Goal: Task Accomplishment & Management: Complete application form

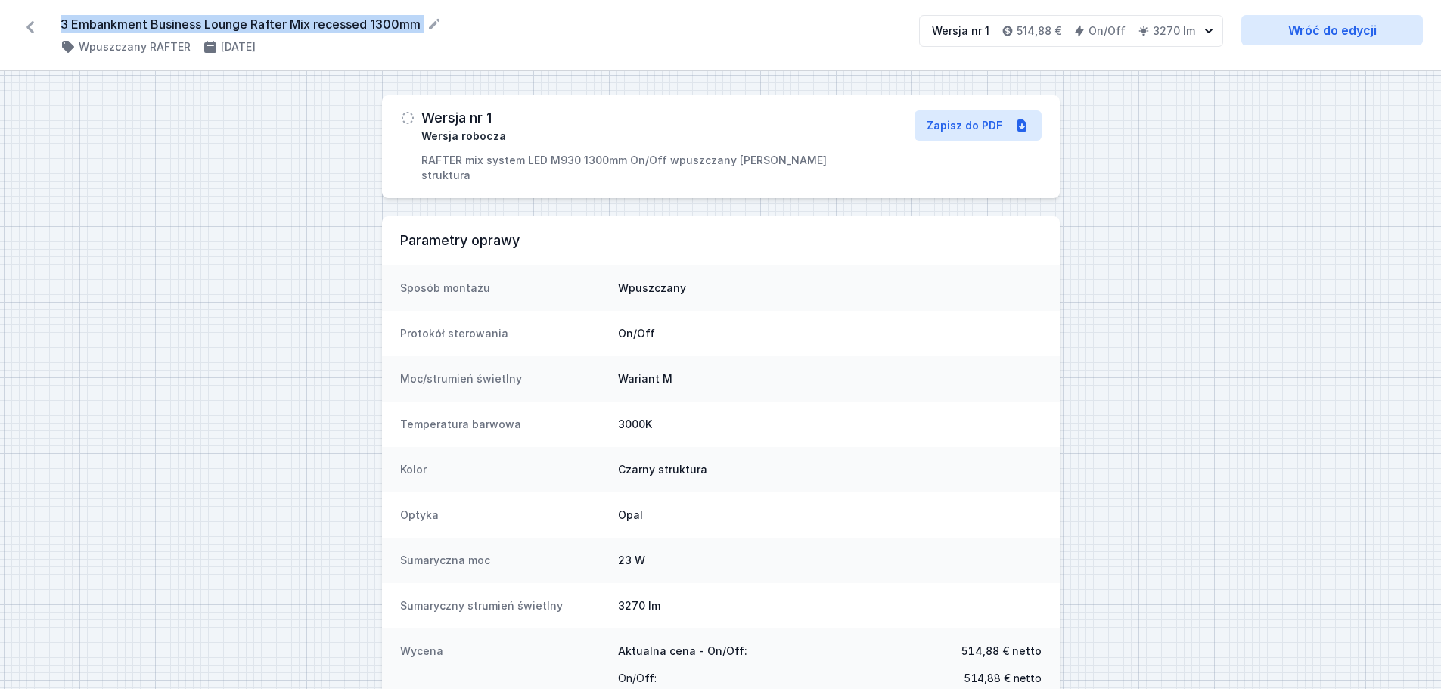
click at [35, 22] on icon at bounding box center [30, 27] width 24 height 24
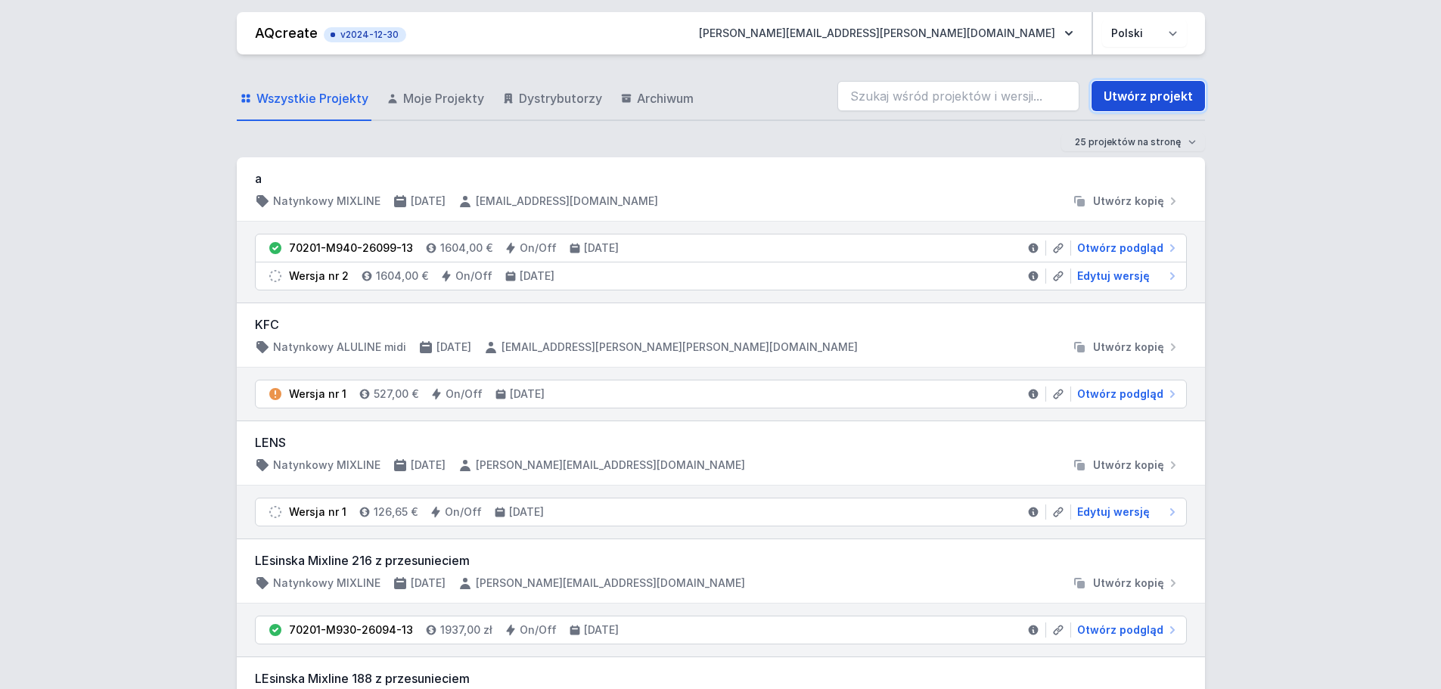
click at [1139, 95] on link "Utwórz projekt" at bounding box center [1148, 96] width 113 height 30
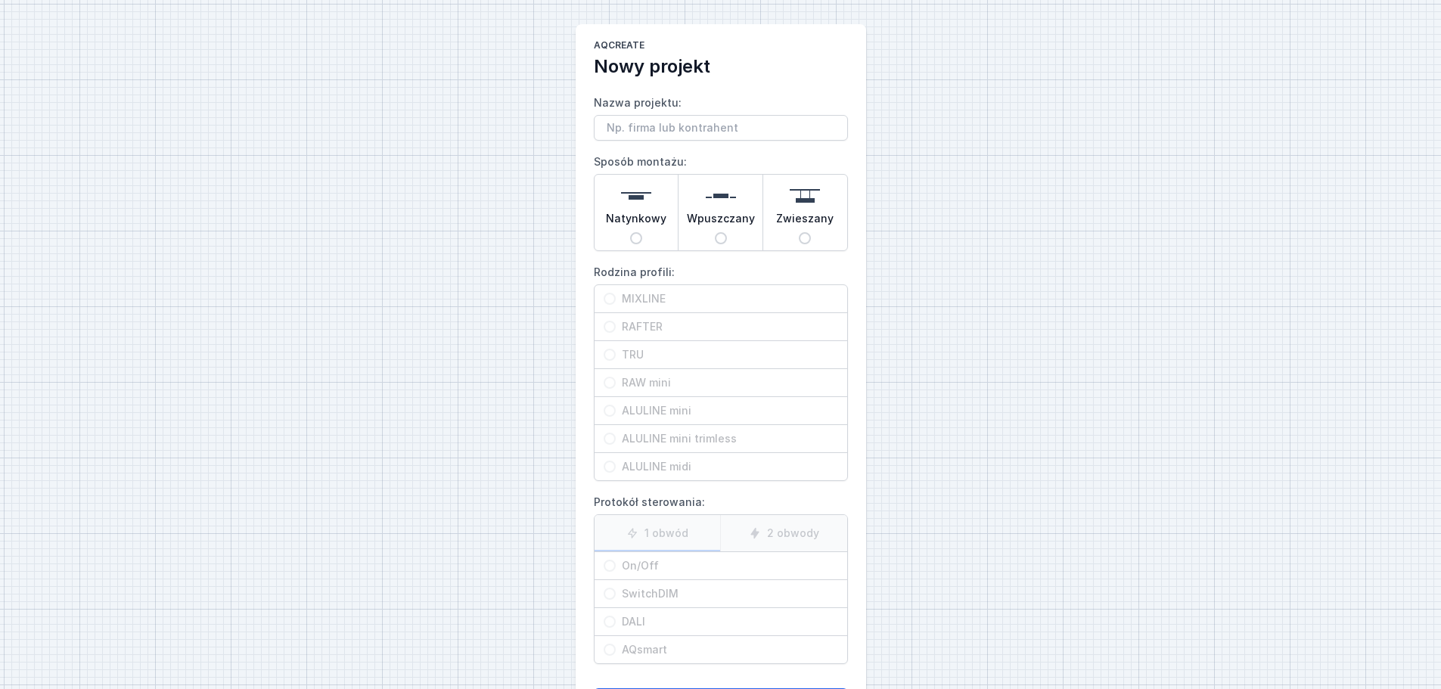
type input "Dzień [PERSON_NAME], Dziękuję za fakturę – została przekazana do księgowości. […"
drag, startPoint x: 838, startPoint y: 126, endPoint x: 265, endPoint y: 148, distance: 573.8
click at [265, 144] on div "AQcreate Nowy projekt Nazwa projektu: Dzień [PERSON_NAME], Dziękuję za fakturę …" at bounding box center [720, 379] width 1441 height 758
click at [608, 127] on input "Nazwa projektu:" at bounding box center [721, 128] width 254 height 26
paste input "Hakendover"
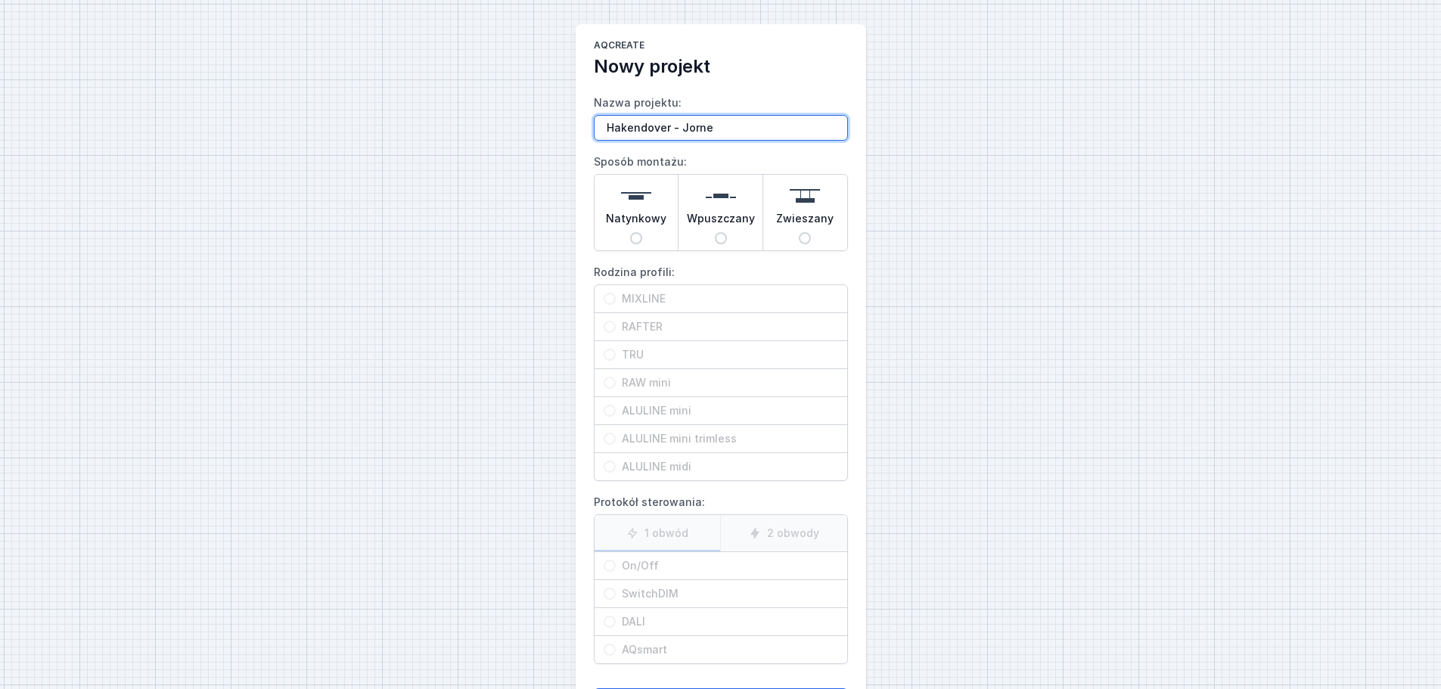
type input "Hakendover - Jorne"
click at [724, 237] on input "Wpuszczany" at bounding box center [721, 238] width 12 height 12
radio input "true"
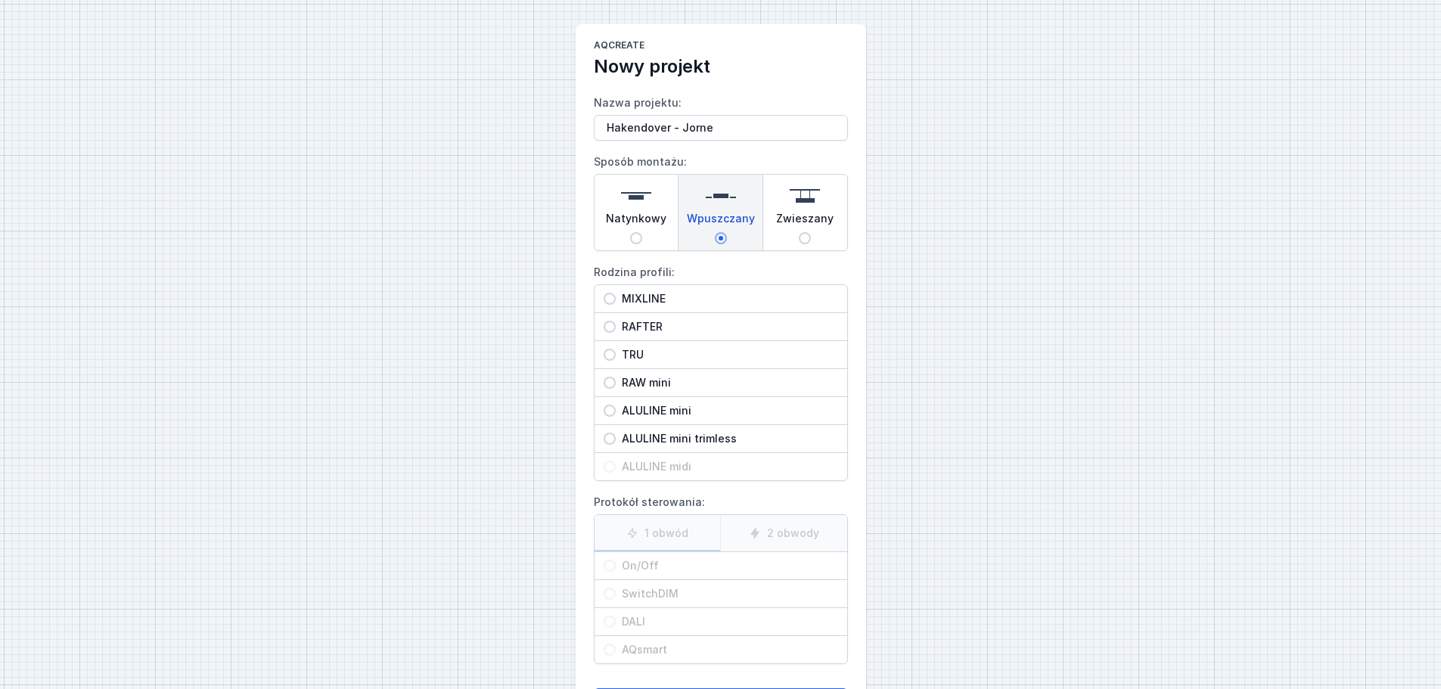
click at [612, 409] on input "ALULINE mini" at bounding box center [610, 411] width 12 height 12
radio input "true"
click at [610, 564] on input "On/Off" at bounding box center [610, 566] width 12 height 12
radio input "true"
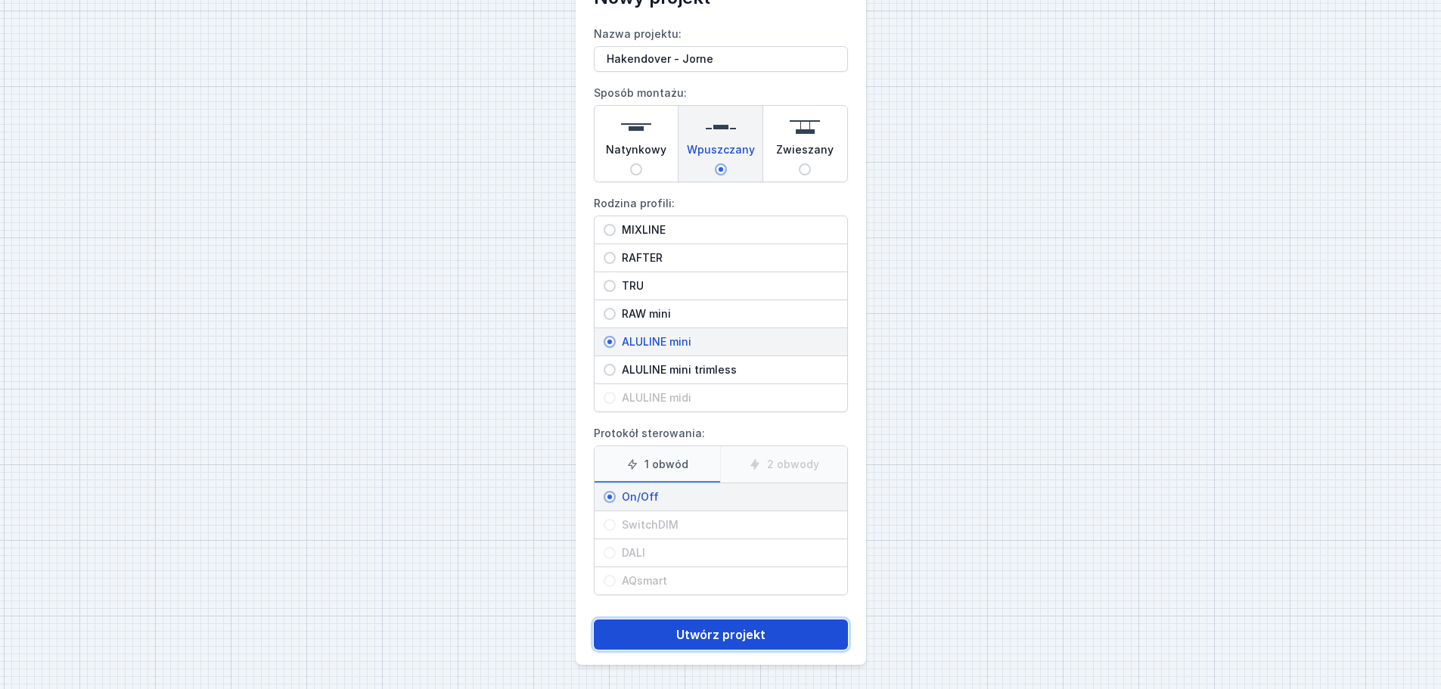
click at [737, 638] on button "Utwórz projekt" at bounding box center [721, 635] width 254 height 30
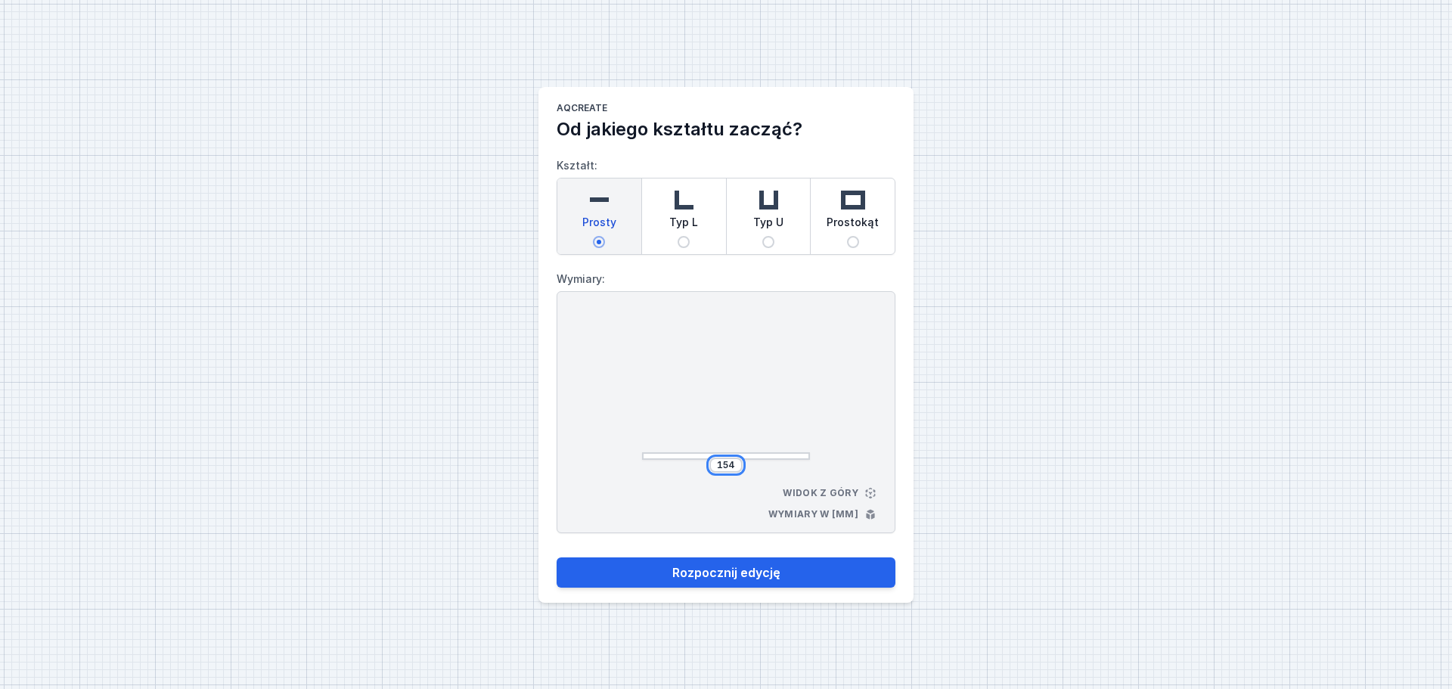
click at [737, 464] on input "154" at bounding box center [726, 465] width 24 height 12
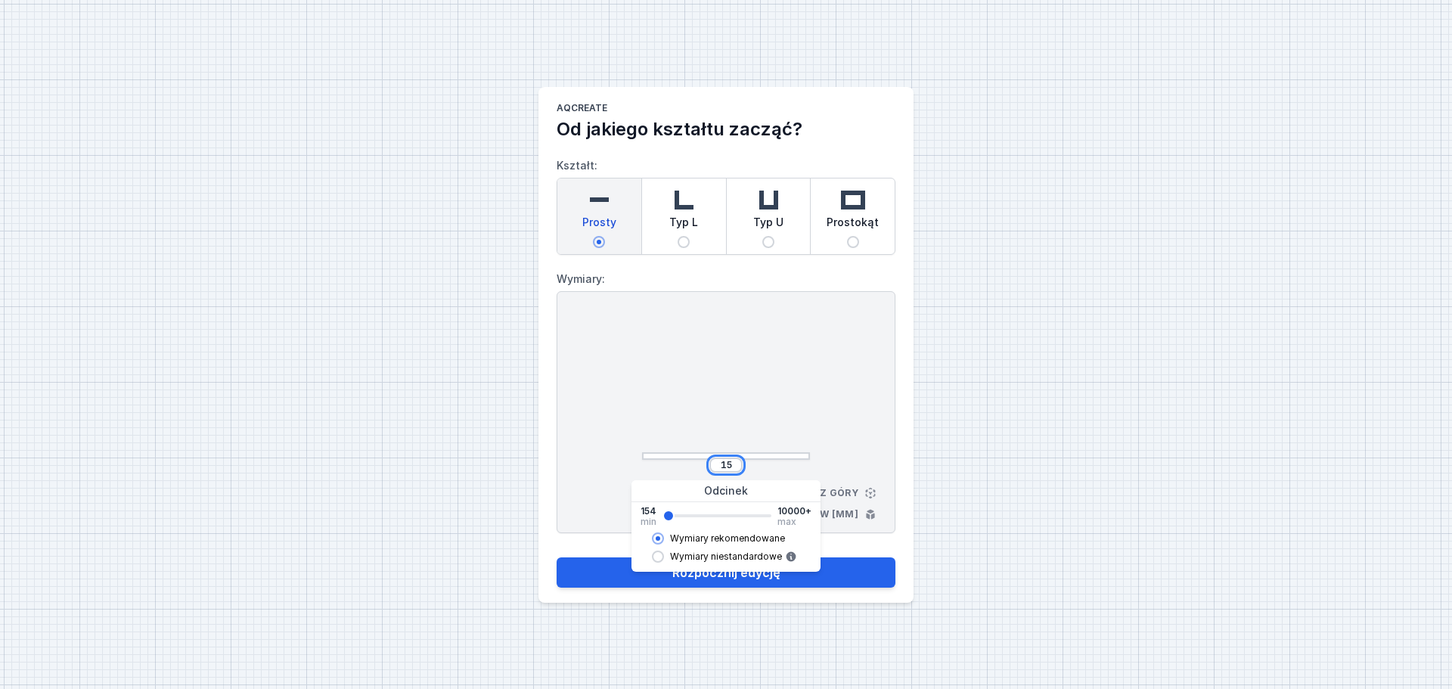
type input "1"
type input "2086"
click at [707, 577] on button "Rozpocznij edycję" at bounding box center [726, 573] width 339 height 30
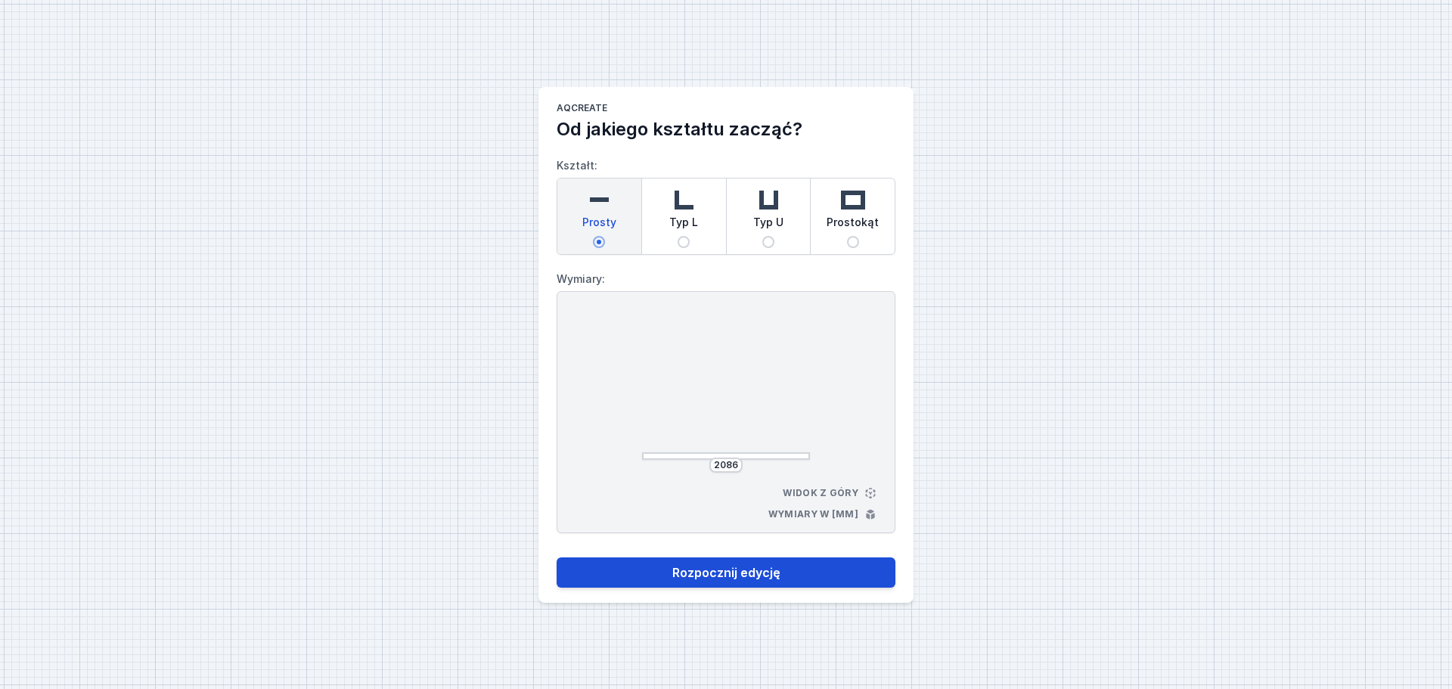
select select "3000"
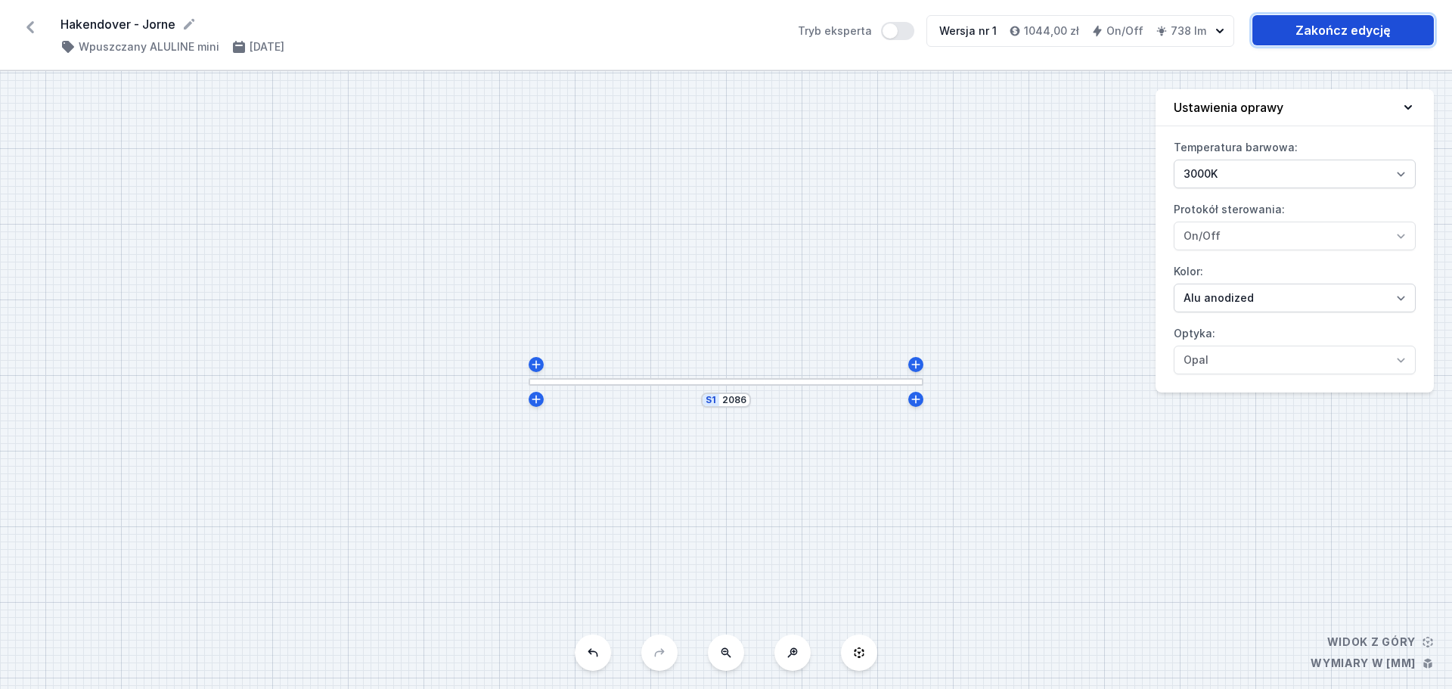
click at [1345, 33] on link "Zakończ edycję" at bounding box center [1344, 30] width 182 height 30
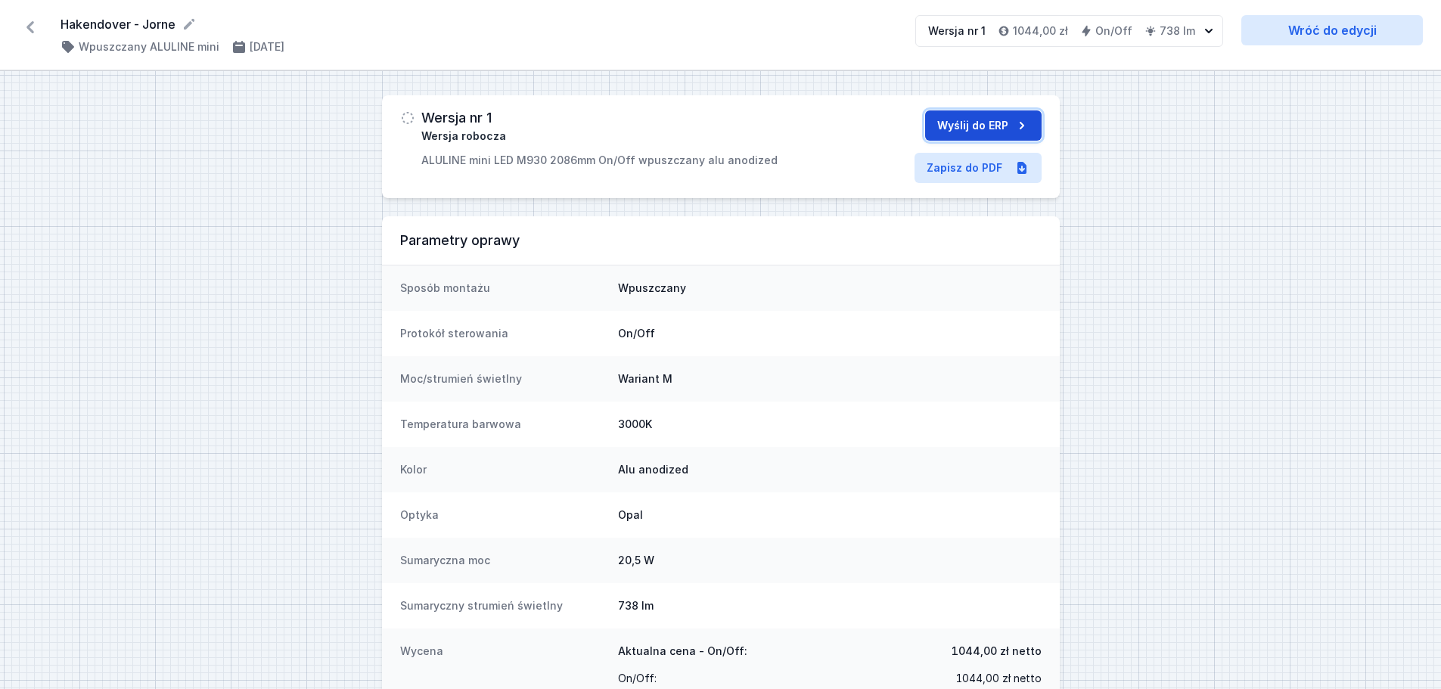
click at [976, 121] on button "Wyślij do ERP" at bounding box center [983, 125] width 117 height 30
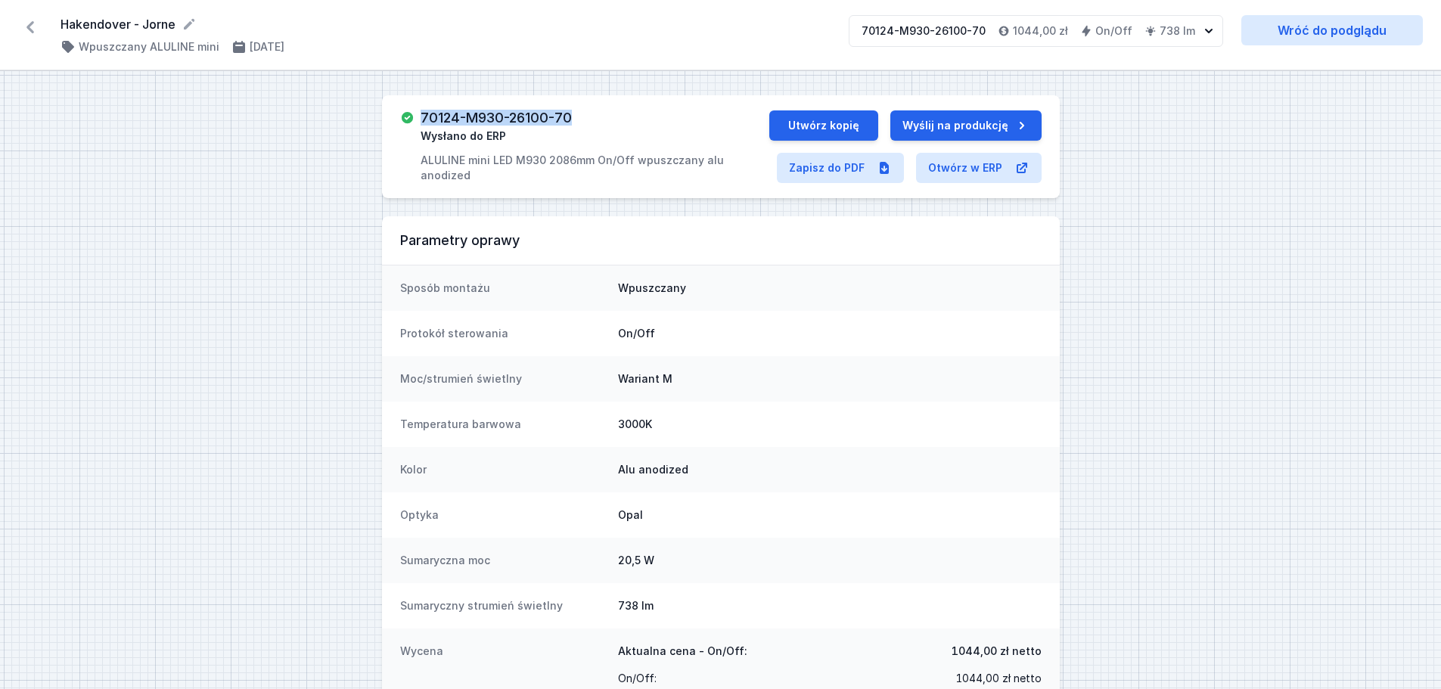
drag, startPoint x: 589, startPoint y: 113, endPoint x: 419, endPoint y: 113, distance: 169.5
click at [419, 113] on div "70124-M930-26100-70 Wysłano do ERP ALULINE mini LED M930 2086mm On/Off wpuszcza…" at bounding box center [584, 146] width 369 height 73
copy h3 "70124-M930-26100-70"
click at [28, 26] on icon at bounding box center [30, 27] width 8 height 12
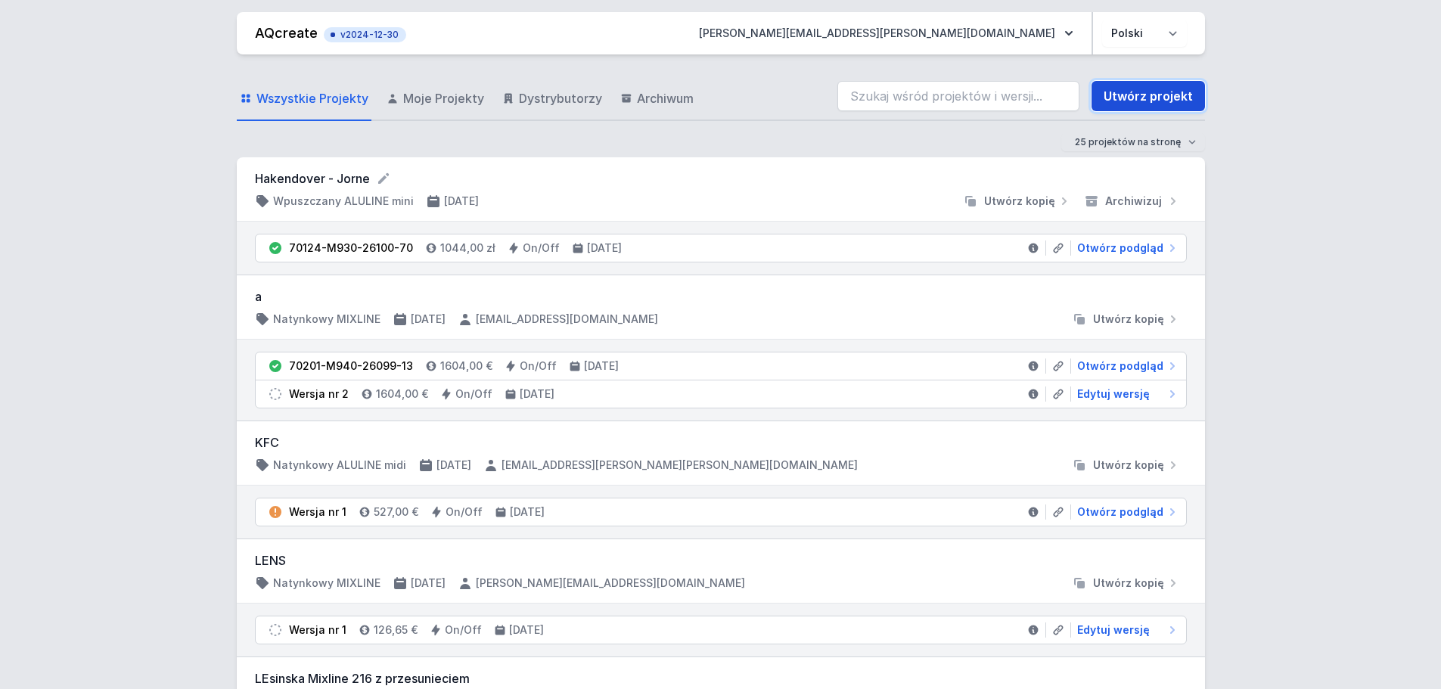
click at [1162, 98] on link "Utwórz projekt" at bounding box center [1148, 96] width 113 height 30
click at [1142, 95] on link "Utwórz projekt" at bounding box center [1148, 96] width 113 height 30
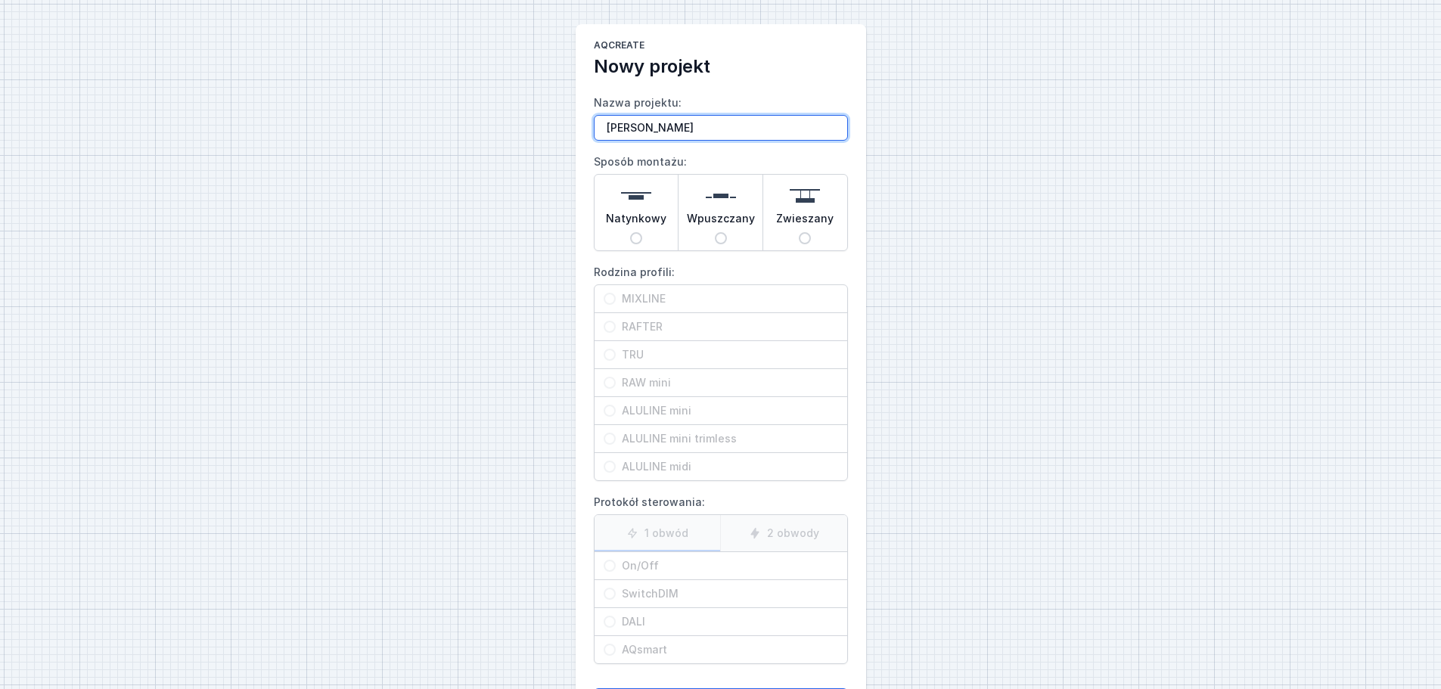
drag, startPoint x: 635, startPoint y: 127, endPoint x: 596, endPoint y: 125, distance: 38.6
click at [596, 125] on input "[PERSON_NAME]" at bounding box center [721, 128] width 254 height 26
paste input "Hakendover"
type input "Hakendover - Jorne"
click at [721, 236] on input "Wpuszczany" at bounding box center [721, 238] width 12 height 12
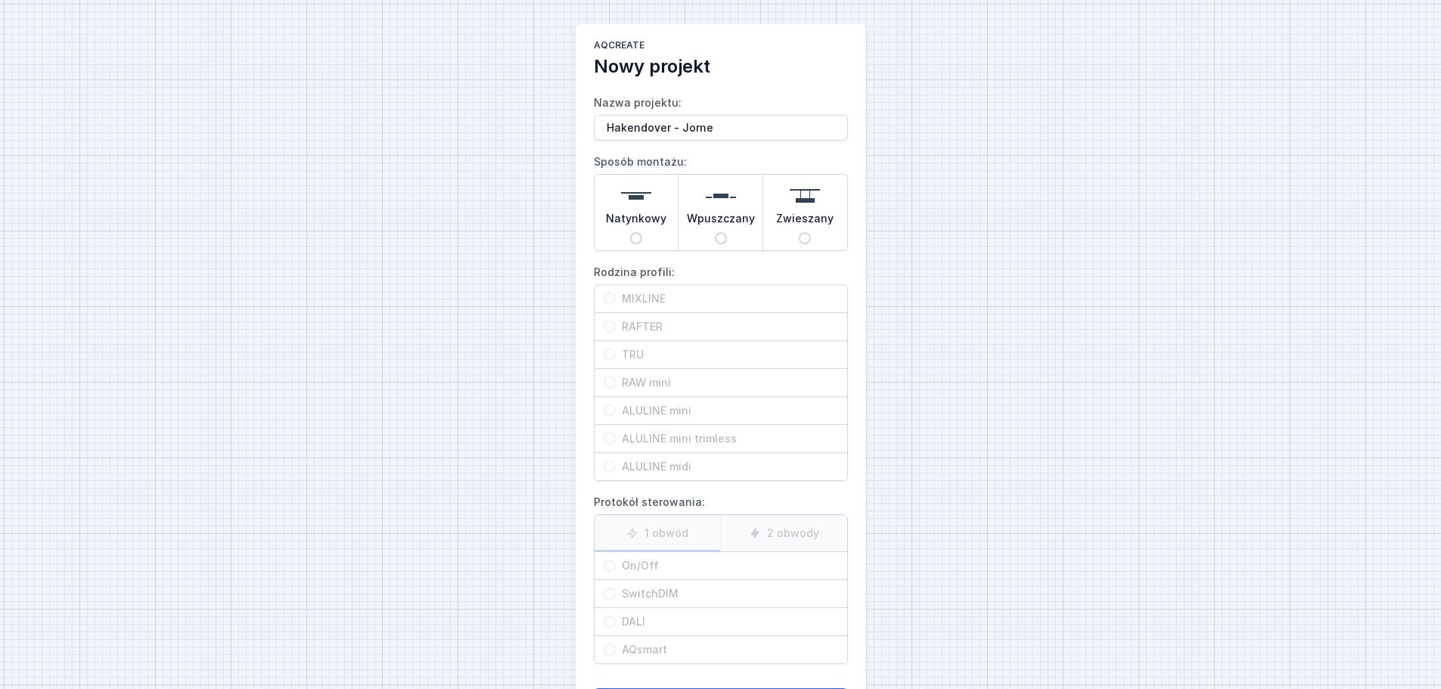
radio input "true"
click at [612, 411] on input "ALULINE mini" at bounding box center [610, 411] width 12 height 12
radio input "true"
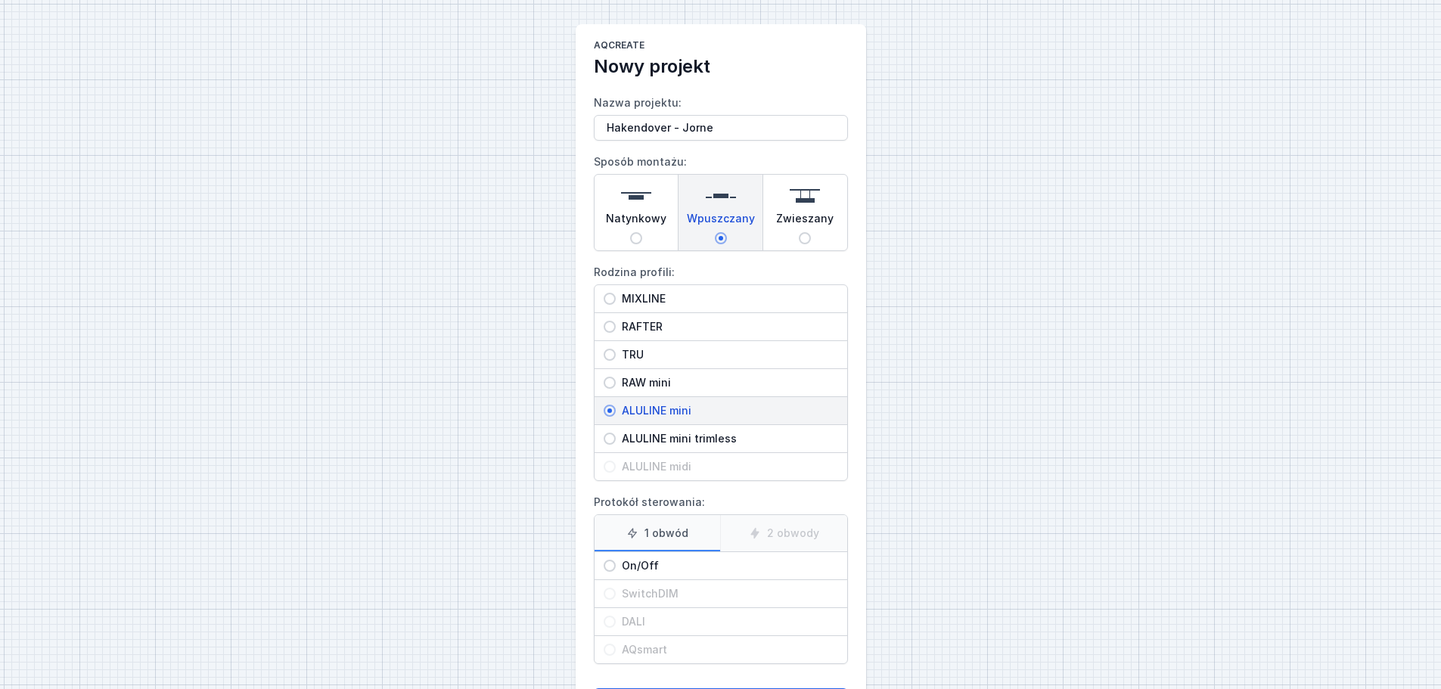
click at [612, 564] on input "On/Off" at bounding box center [610, 566] width 12 height 12
radio input "true"
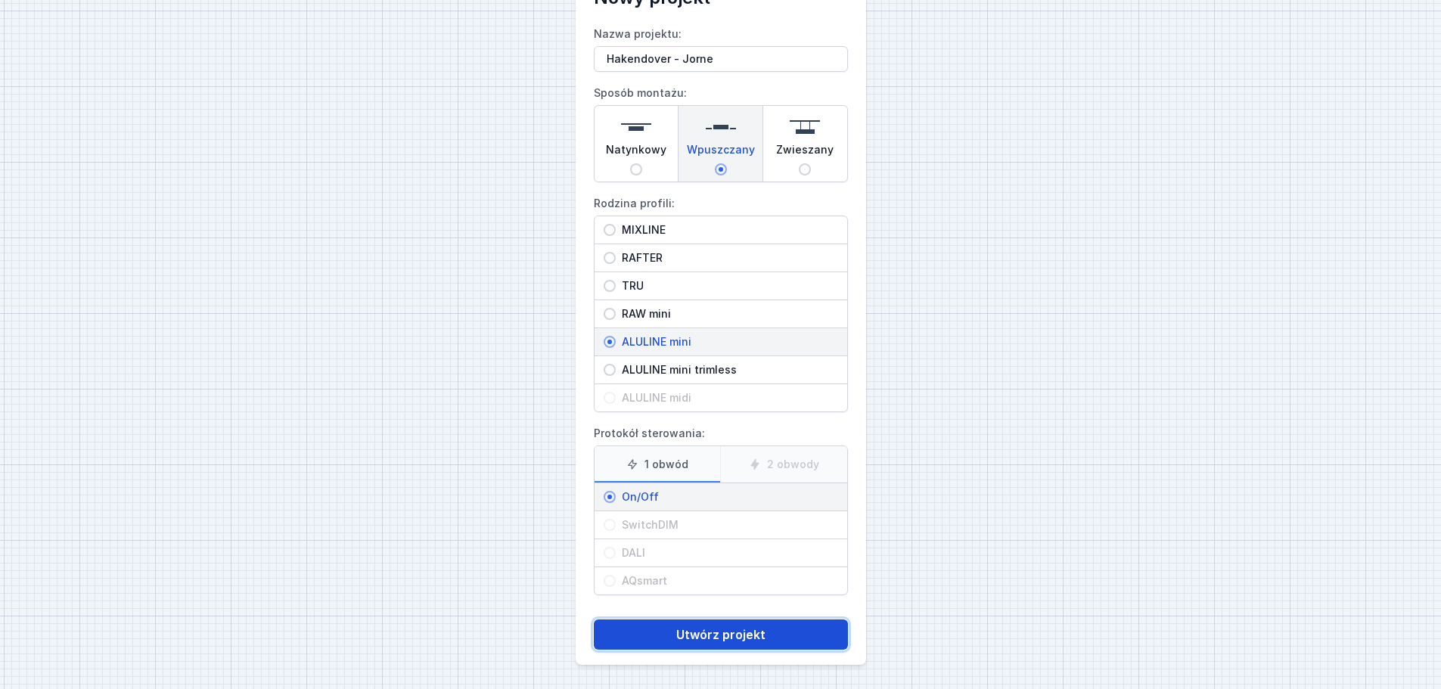
click at [715, 635] on button "Utwórz projekt" at bounding box center [721, 635] width 254 height 30
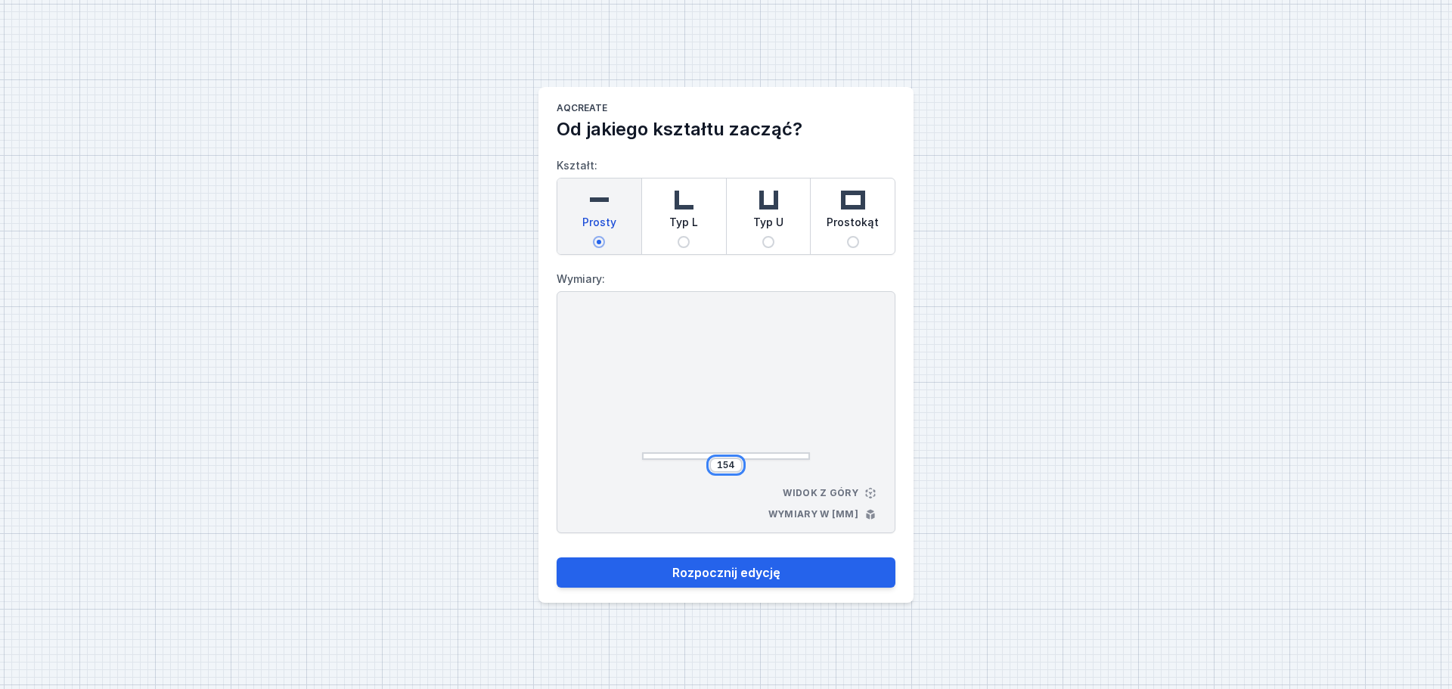
click at [733, 464] on input "154" at bounding box center [726, 465] width 24 height 12
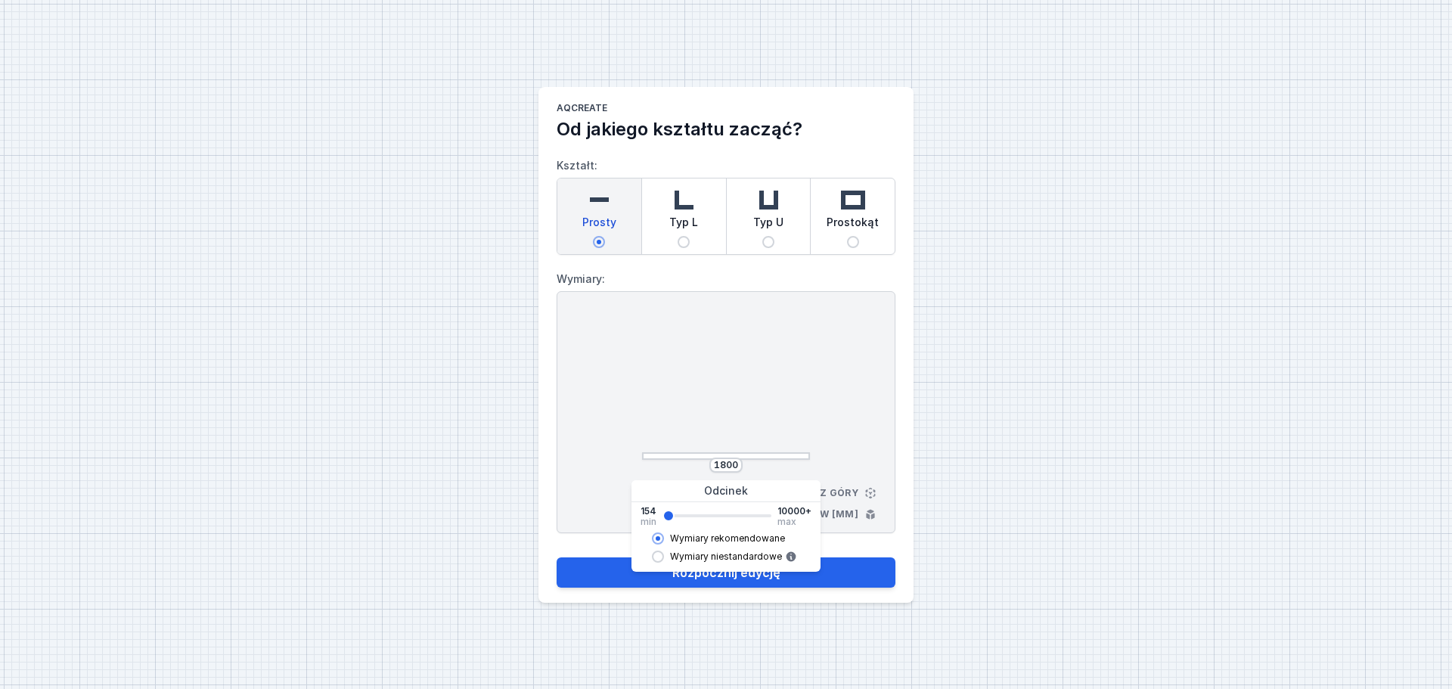
type input "1810"
click at [855, 418] on div "1810 Widok z góry Wymiary w [mm]" at bounding box center [726, 412] width 339 height 242
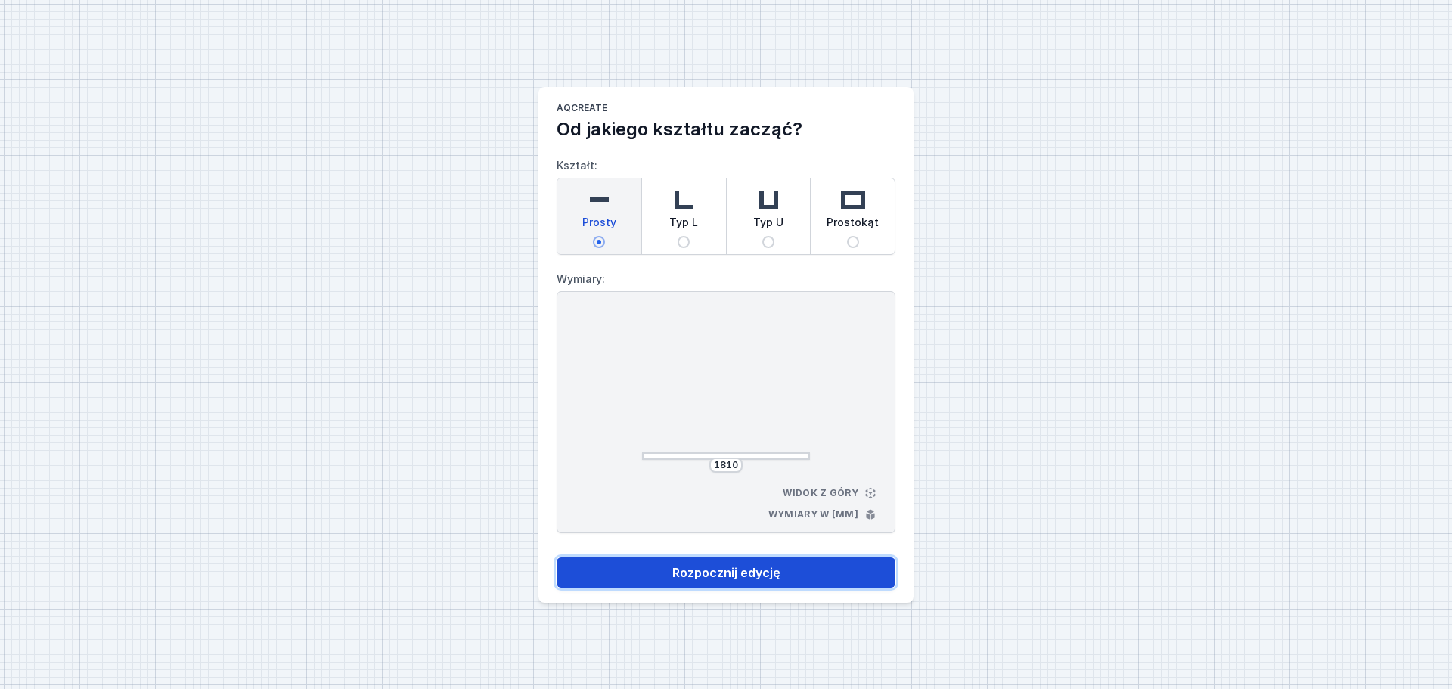
click at [719, 573] on button "Rozpocznij edycję" at bounding box center [726, 573] width 339 height 30
select select "3000"
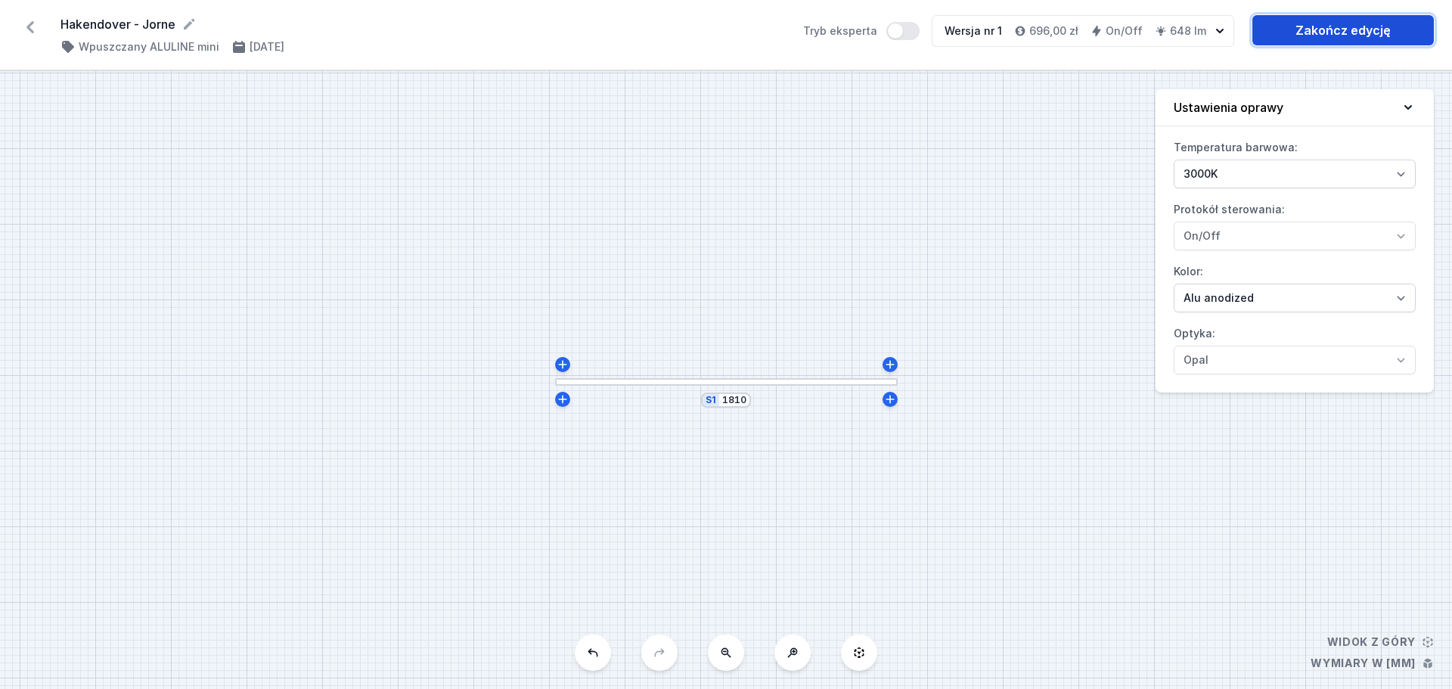
click at [1310, 26] on link "Zakończ edycję" at bounding box center [1344, 30] width 182 height 30
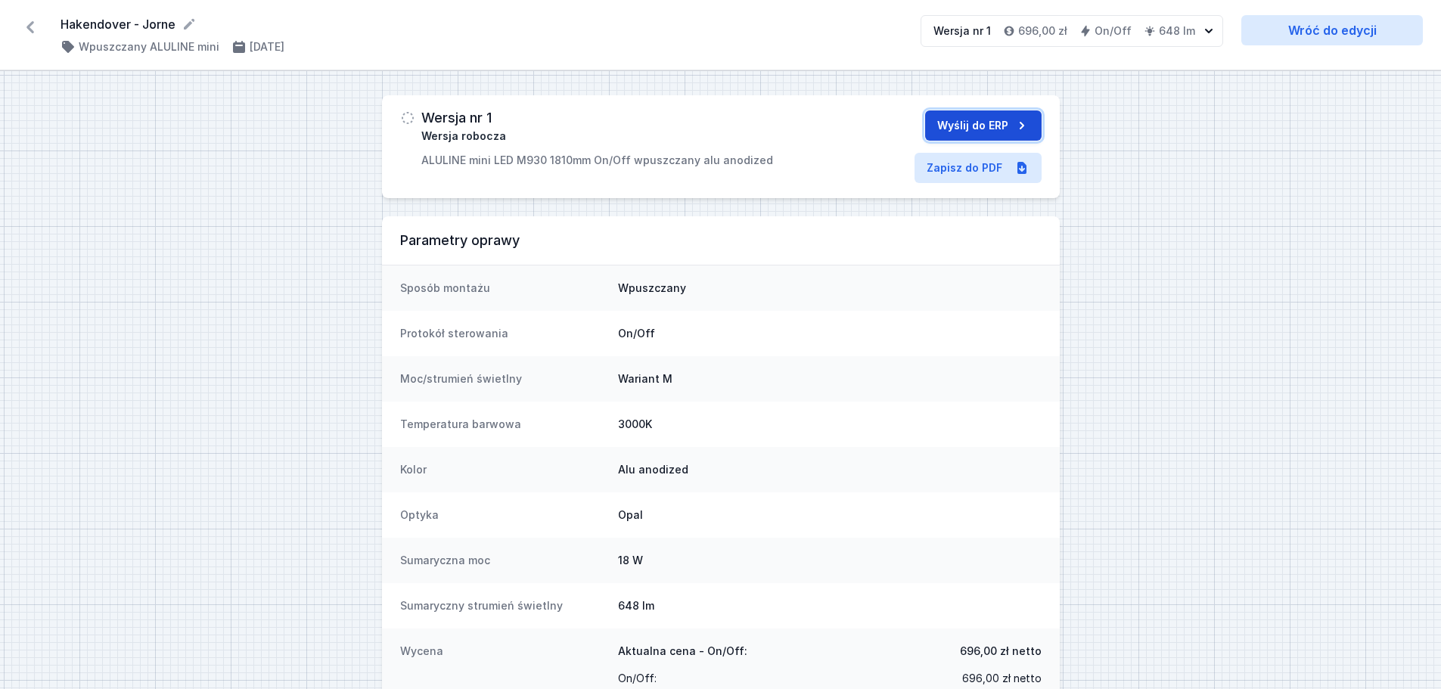
click at [947, 124] on button "Wyślij do ERP" at bounding box center [983, 125] width 117 height 30
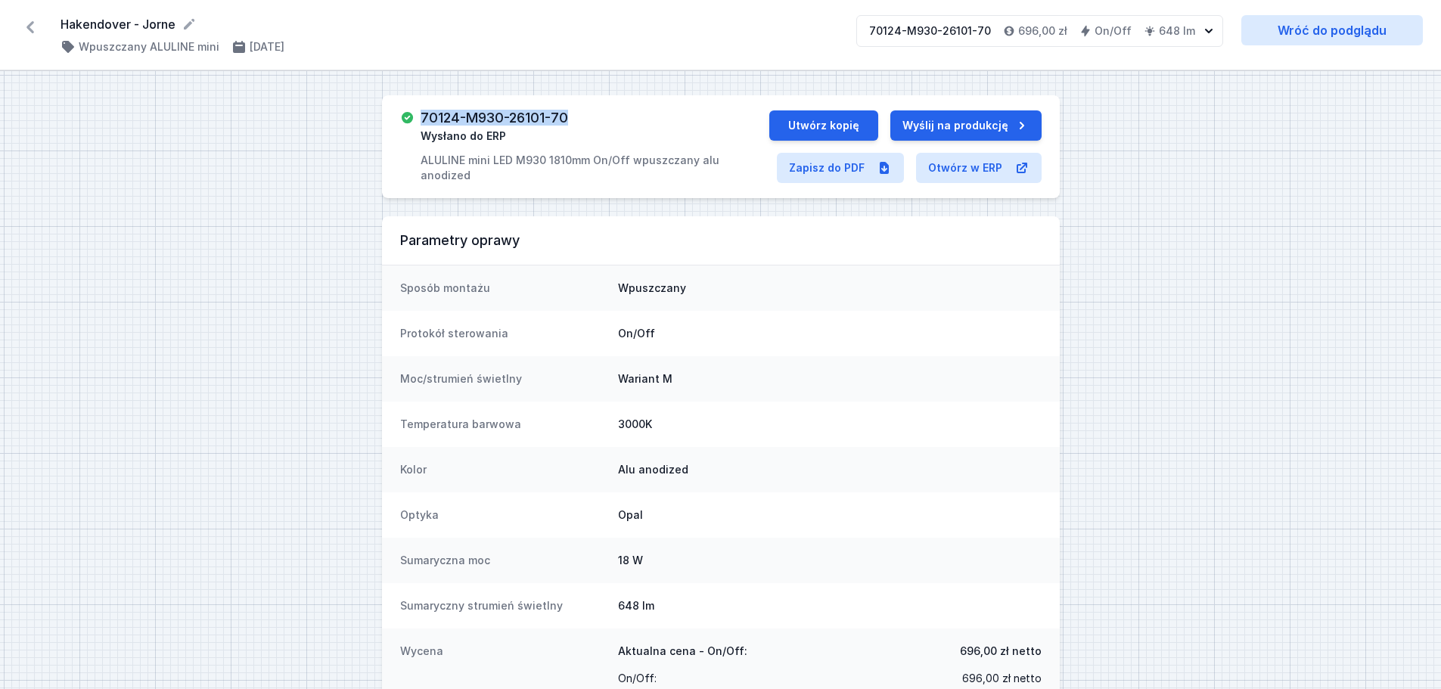
drag, startPoint x: 572, startPoint y: 117, endPoint x: 417, endPoint y: 120, distance: 155.1
click at [417, 120] on div "70124-M930-26101-70 Wysłano do ERP ALULINE mini LED M930 1810mm On/Off wpuszcza…" at bounding box center [584, 146] width 369 height 73
copy h3 "70124-M930-26101-70"
drag, startPoint x: 59, startPoint y: 21, endPoint x: 177, endPoint y: 32, distance: 118.5
click at [177, 32] on div "Hakendover - Jorne ( 11848 /v 1 ) Wpuszczany ALULINE mini [DATE] 70124-M930-261…" at bounding box center [720, 35] width 1441 height 70
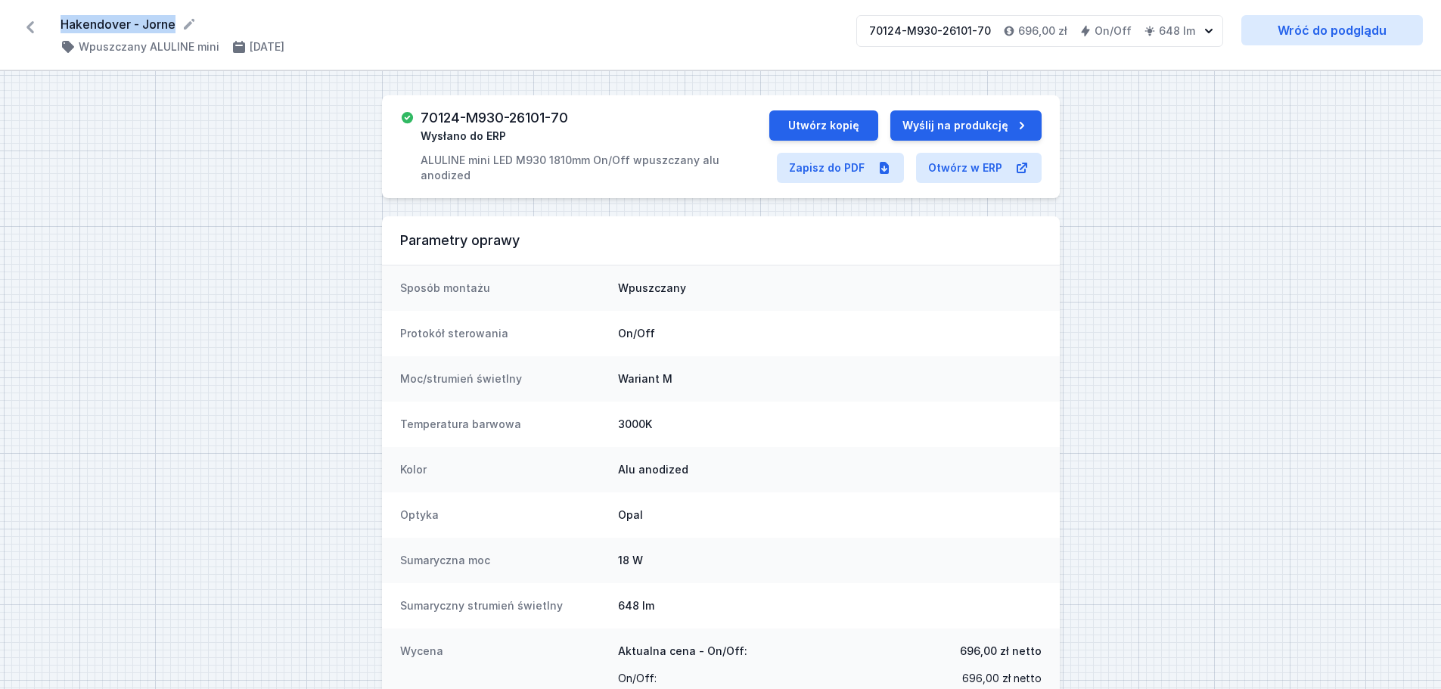
copy form "Hakendover - Jorne"
click at [32, 29] on icon at bounding box center [30, 27] width 24 height 24
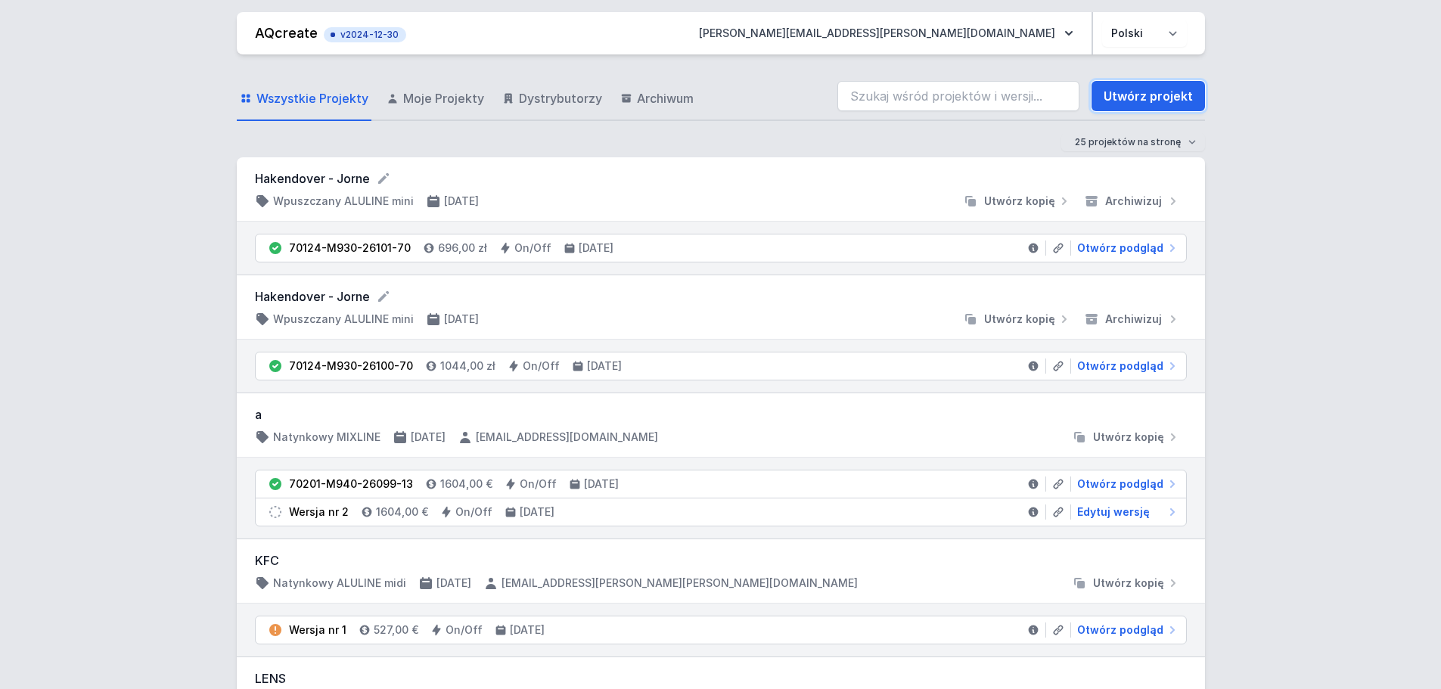
click at [1134, 91] on link "Utwórz projekt" at bounding box center [1148, 96] width 113 height 30
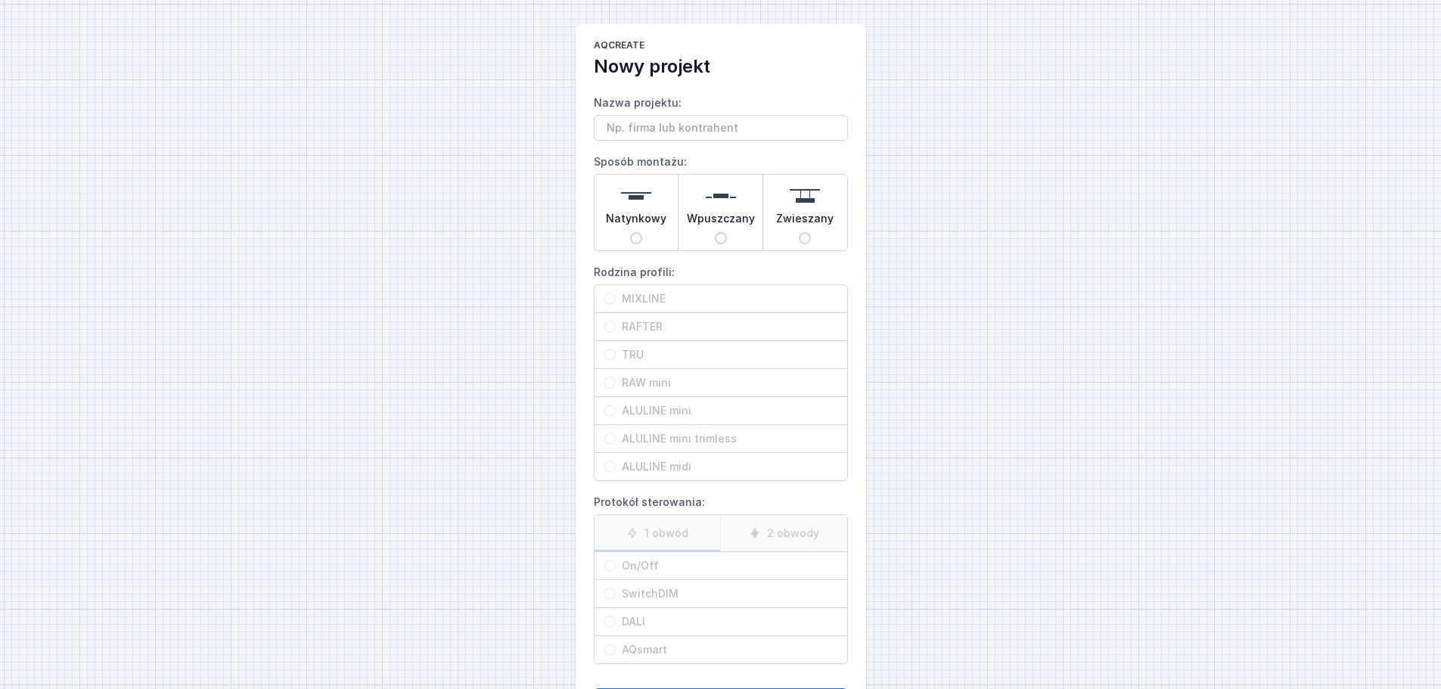
click at [615, 126] on input "Nazwa projektu:" at bounding box center [721, 128] width 254 height 26
type input "Hakendover - Jorne"
click at [718, 240] on input "Wpuszczany" at bounding box center [721, 238] width 12 height 12
radio input "true"
click at [612, 413] on input "ALULINE mini" at bounding box center [610, 411] width 12 height 12
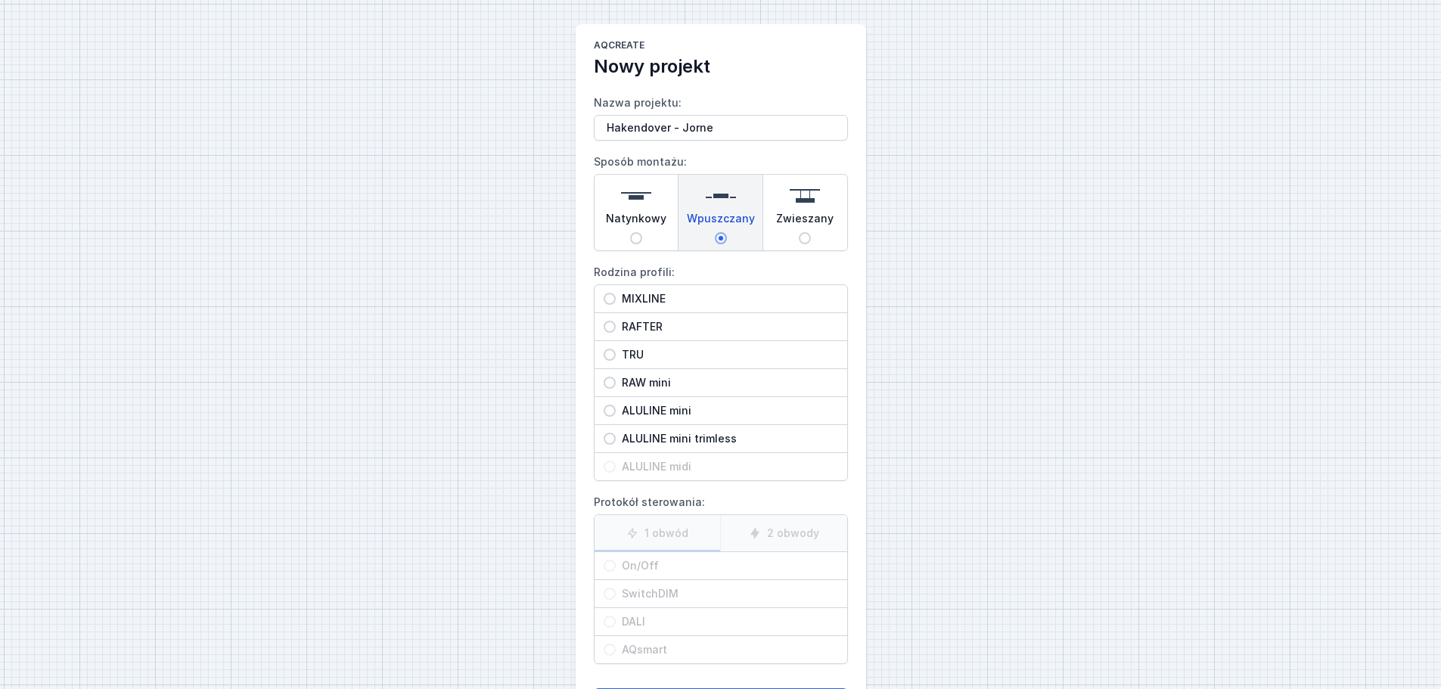
radio input "true"
click at [613, 564] on input "On/Off" at bounding box center [610, 566] width 12 height 12
radio input "true"
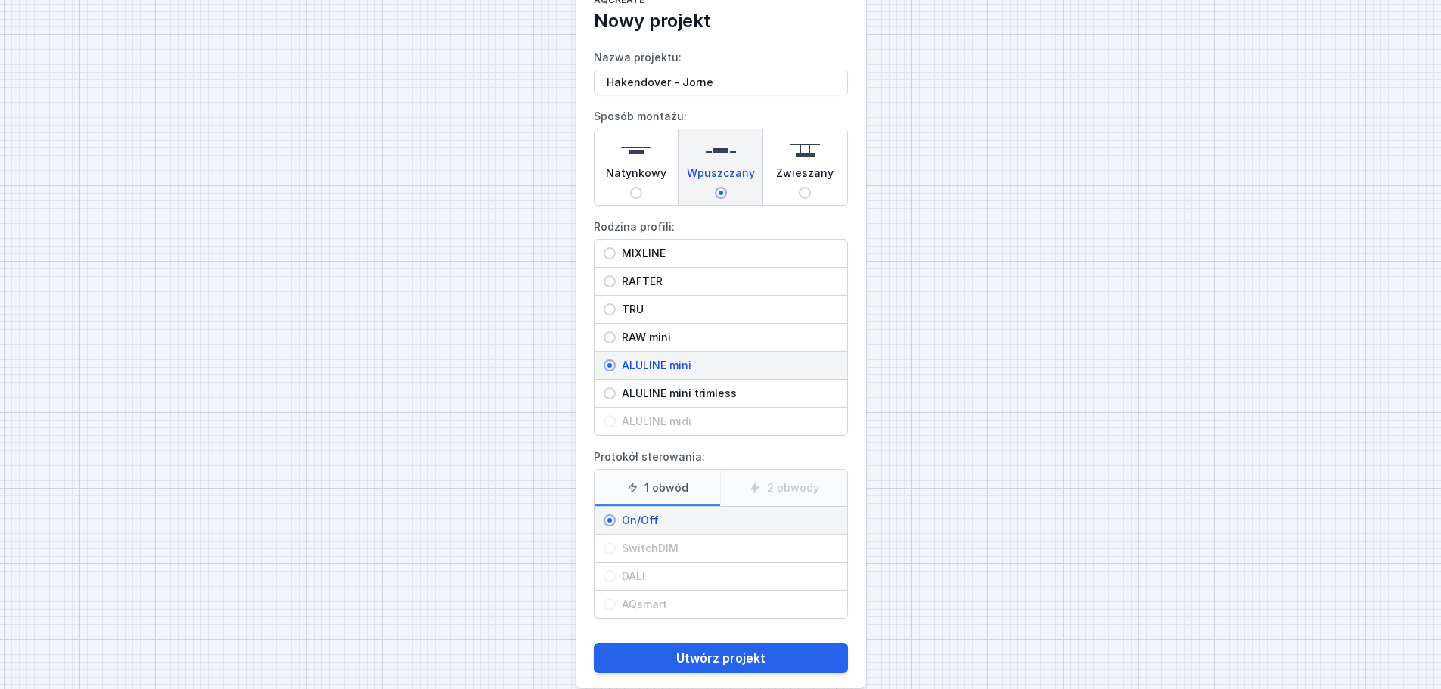
scroll to position [69, 0]
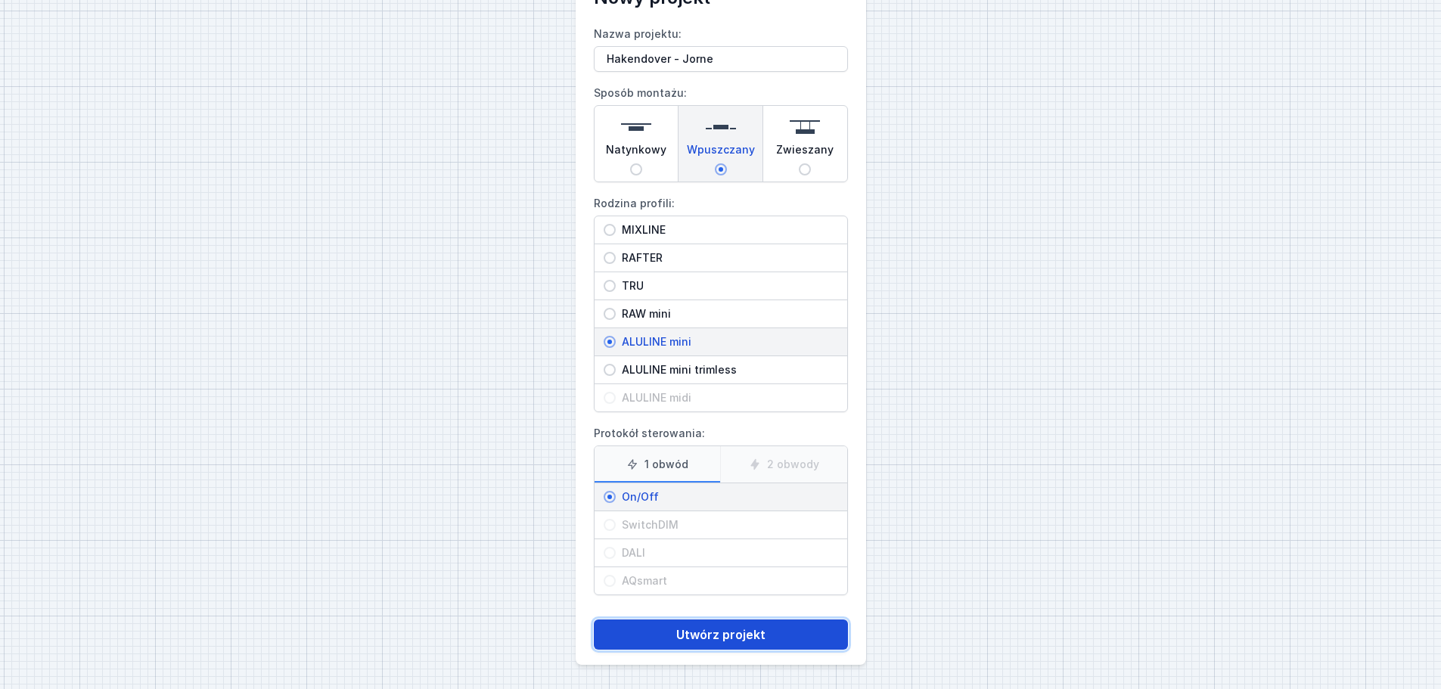
click at [722, 638] on button "Utwórz projekt" at bounding box center [721, 635] width 254 height 30
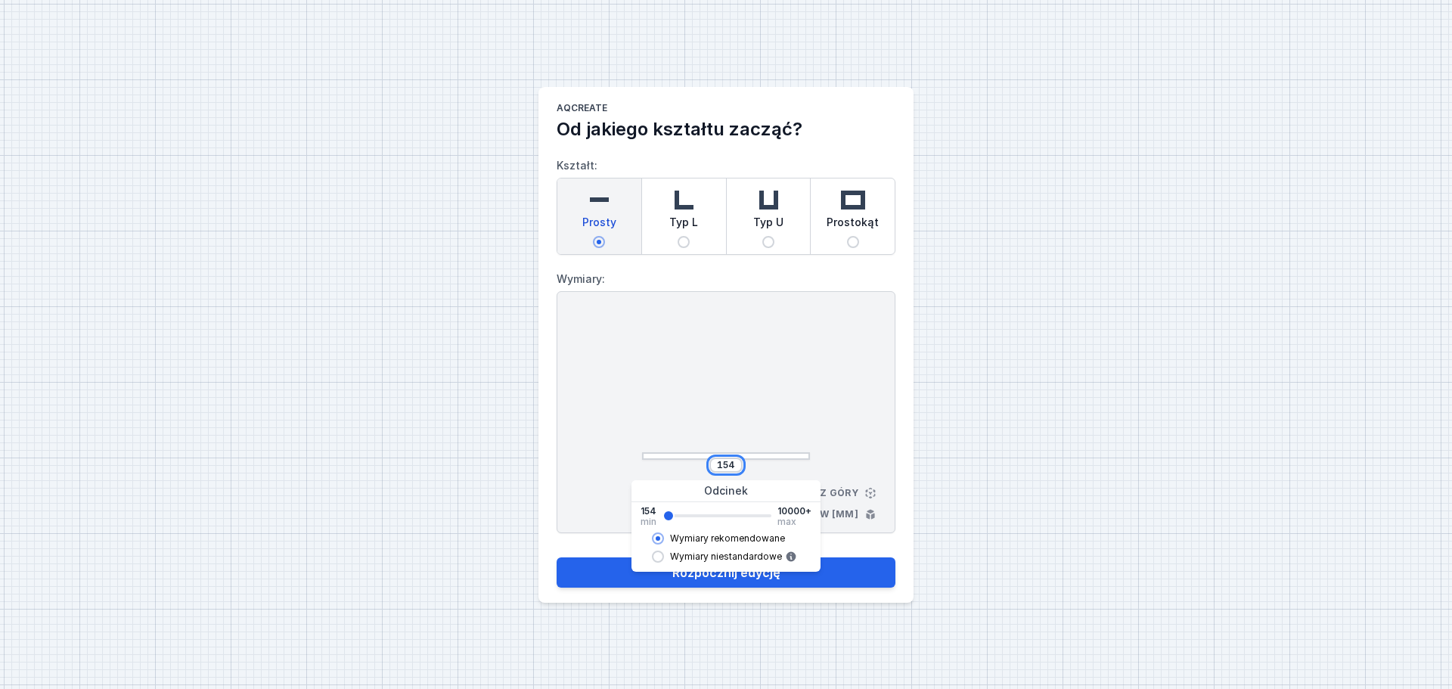
click at [733, 464] on input "154" at bounding box center [726, 465] width 24 height 12
type input "1"
type input "844"
click at [807, 380] on div at bounding box center [726, 388] width 168 height 144
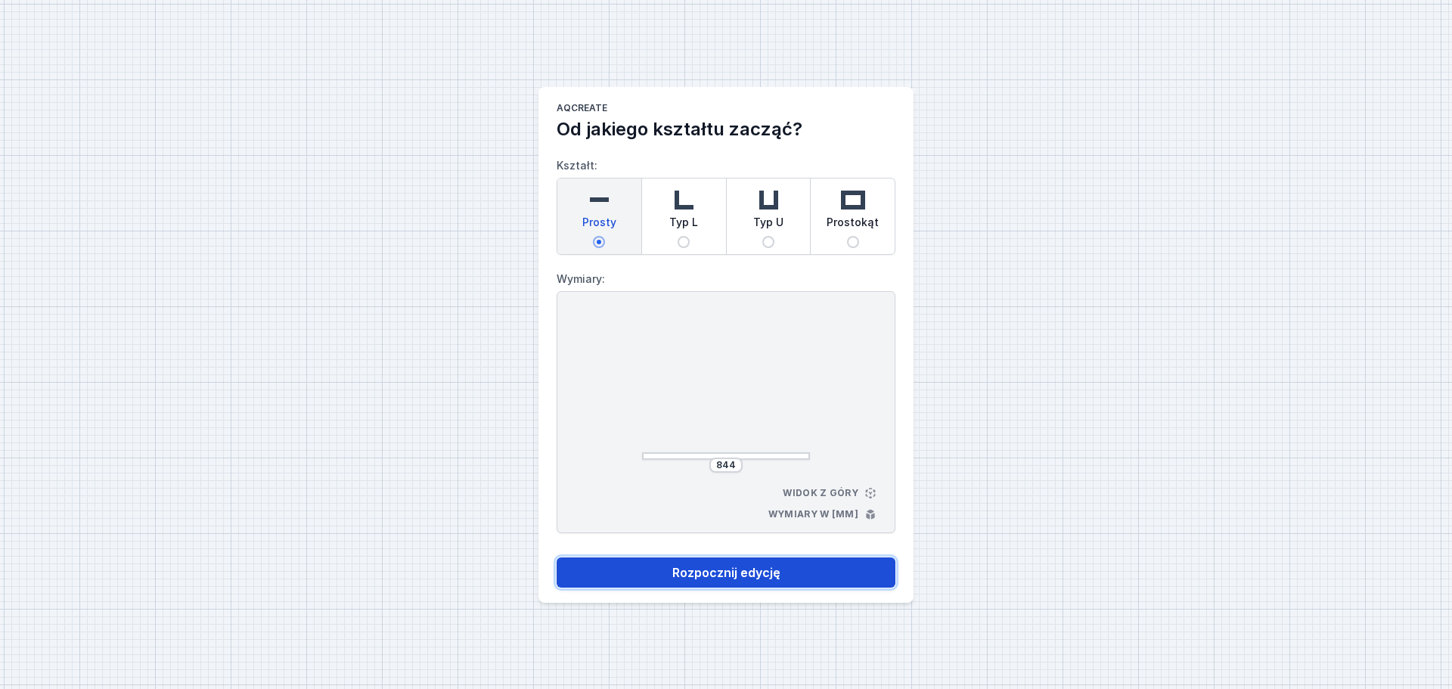
click at [744, 576] on button "Rozpocznij edycję" at bounding box center [726, 573] width 339 height 30
select select "3000"
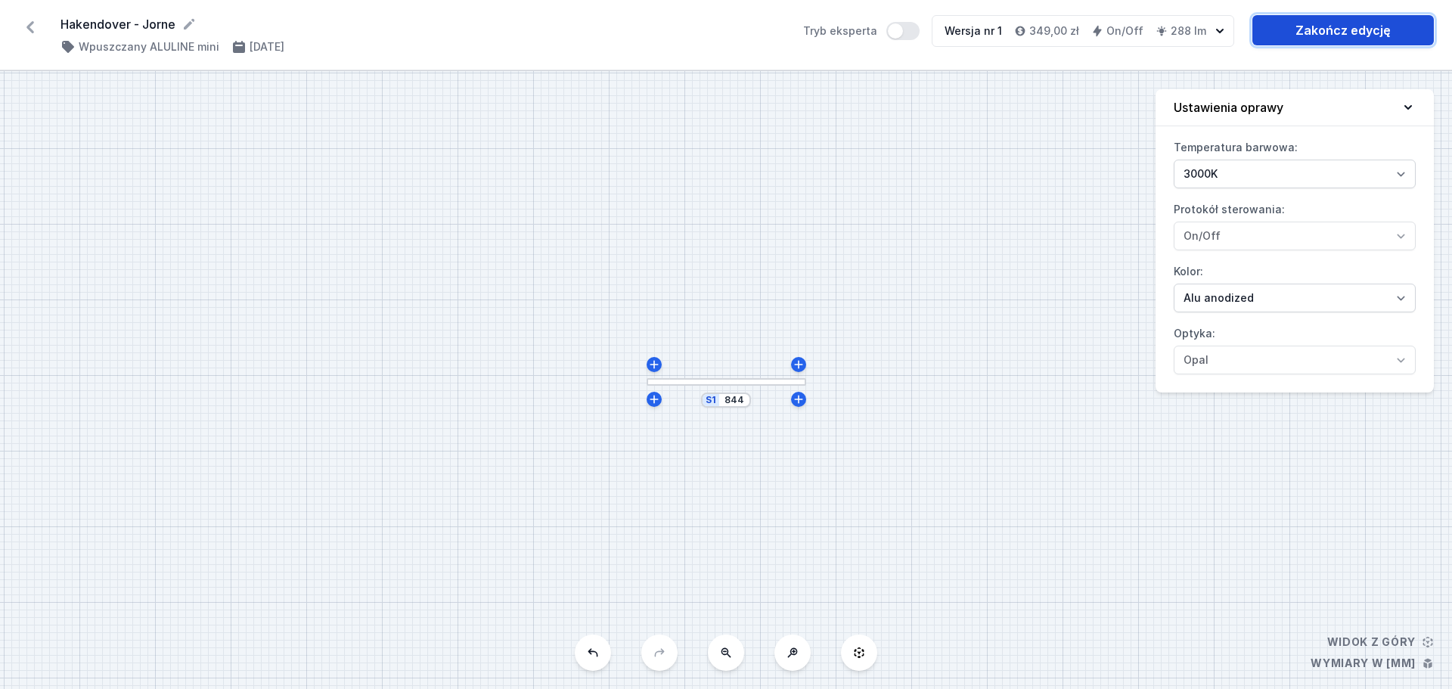
click at [1345, 23] on link "Zakończ edycję" at bounding box center [1344, 30] width 182 height 30
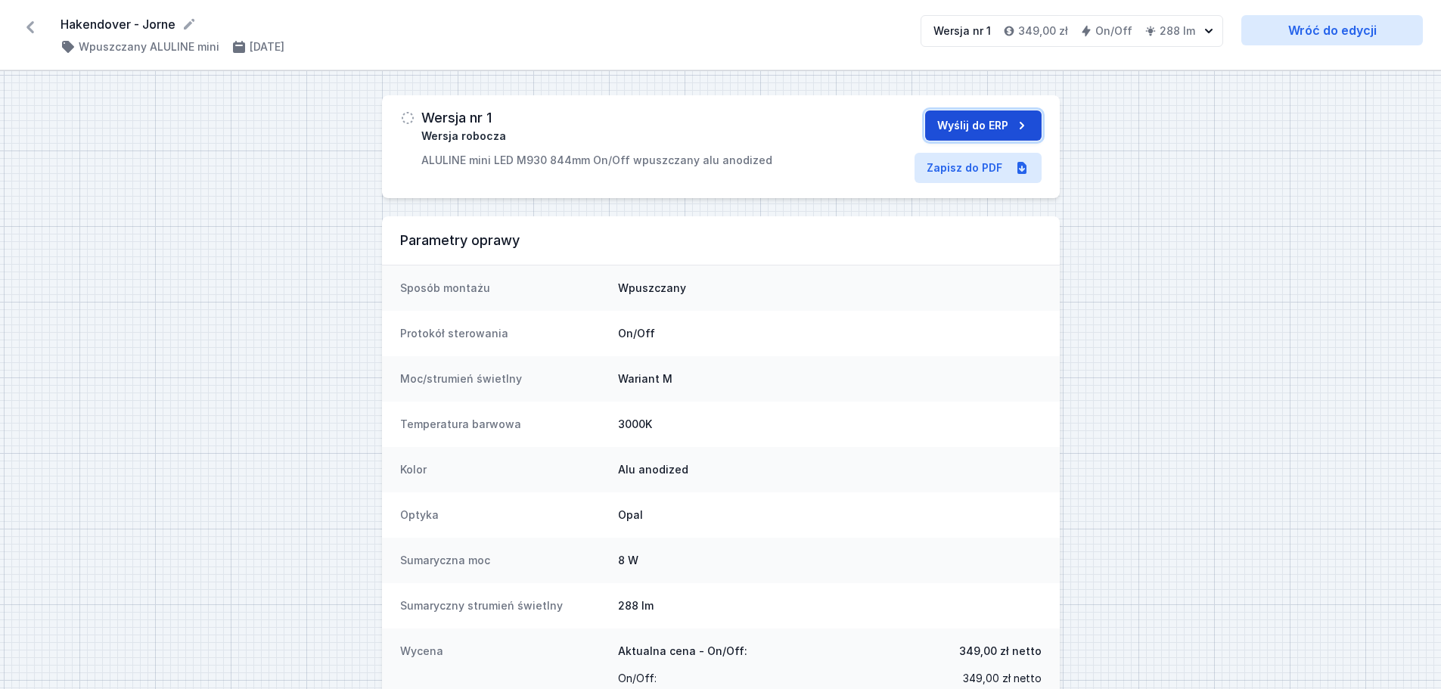
click at [986, 121] on button "Wyślij do ERP" at bounding box center [983, 125] width 117 height 30
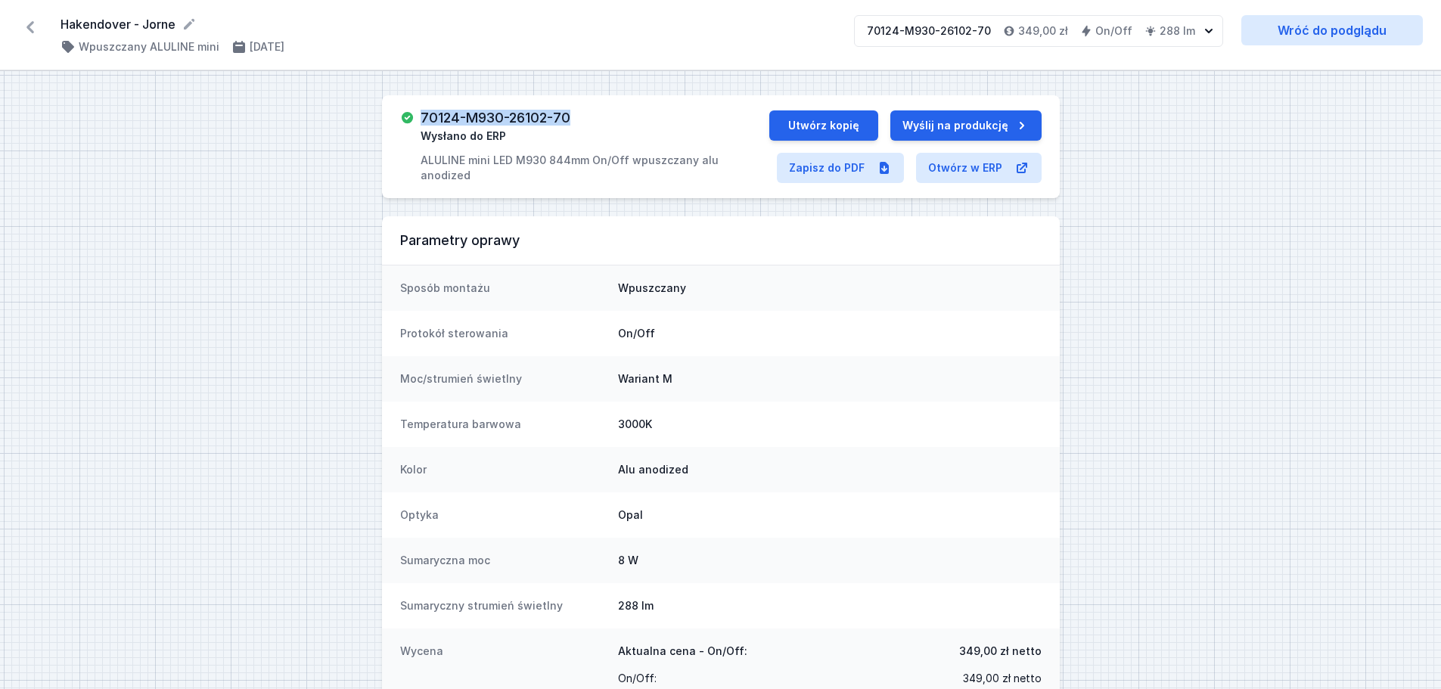
drag, startPoint x: 578, startPoint y: 115, endPoint x: 421, endPoint y: 117, distance: 157.4
click at [421, 117] on div "70124-M930-26102-70 Wysłano do ERP ALULINE mini LED M930 844mm On/Off wpuszczan…" at bounding box center [595, 146] width 348 height 73
copy h3 "70124-M930-26102-70"
drag, startPoint x: 61, startPoint y: 22, endPoint x: 179, endPoint y: 22, distance: 118.8
click at [179, 22] on form "Hakendover - Jorne" at bounding box center [448, 24] width 775 height 18
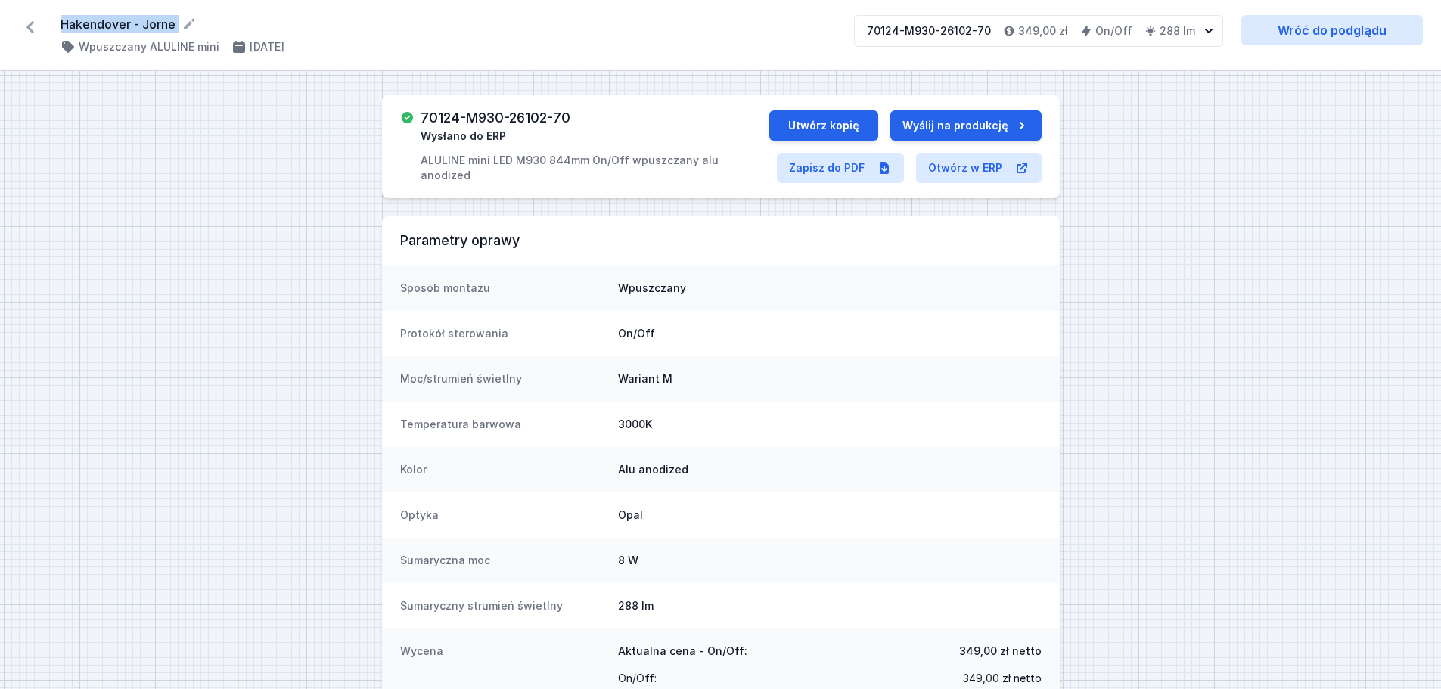
copy div "Hakendover - Jorne ( 11849 /v 1 )"
click at [28, 27] on icon at bounding box center [30, 27] width 8 height 12
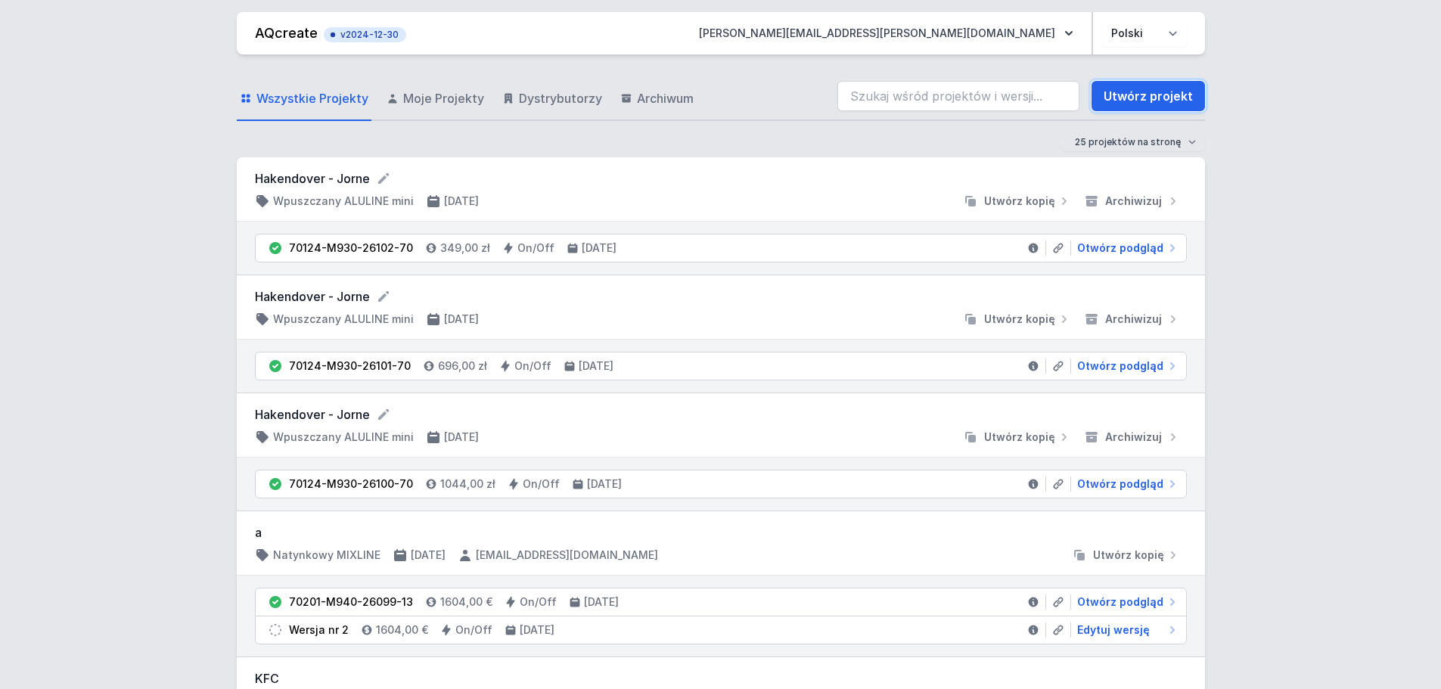
drag, startPoint x: 1142, startPoint y: 95, endPoint x: 538, endPoint y: 169, distance: 608.9
click at [1142, 95] on link "Utwórz projekt" at bounding box center [1148, 96] width 113 height 30
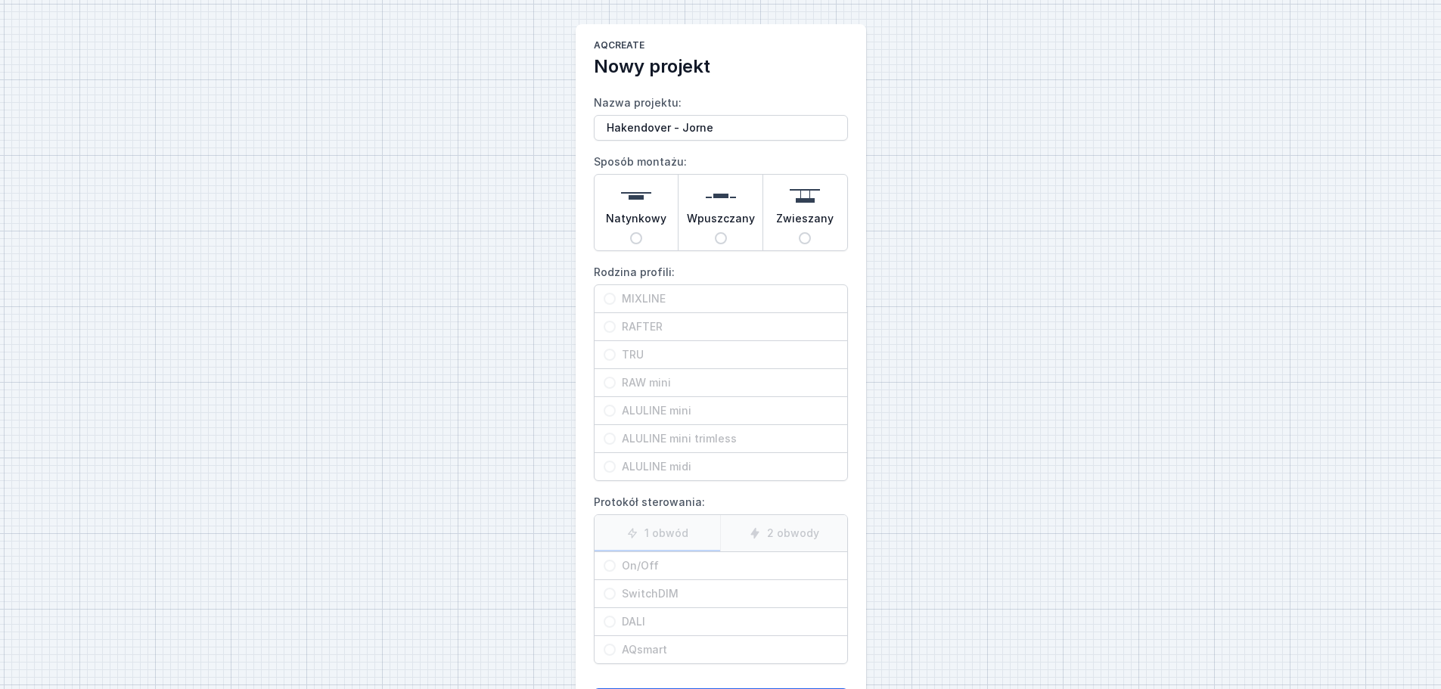
type input "Hakendover - Jorne"
click at [719, 241] on input "Wpuszczany" at bounding box center [721, 238] width 12 height 12
radio input "true"
click at [610, 381] on input "RAW mini" at bounding box center [610, 383] width 12 height 12
radio input "true"
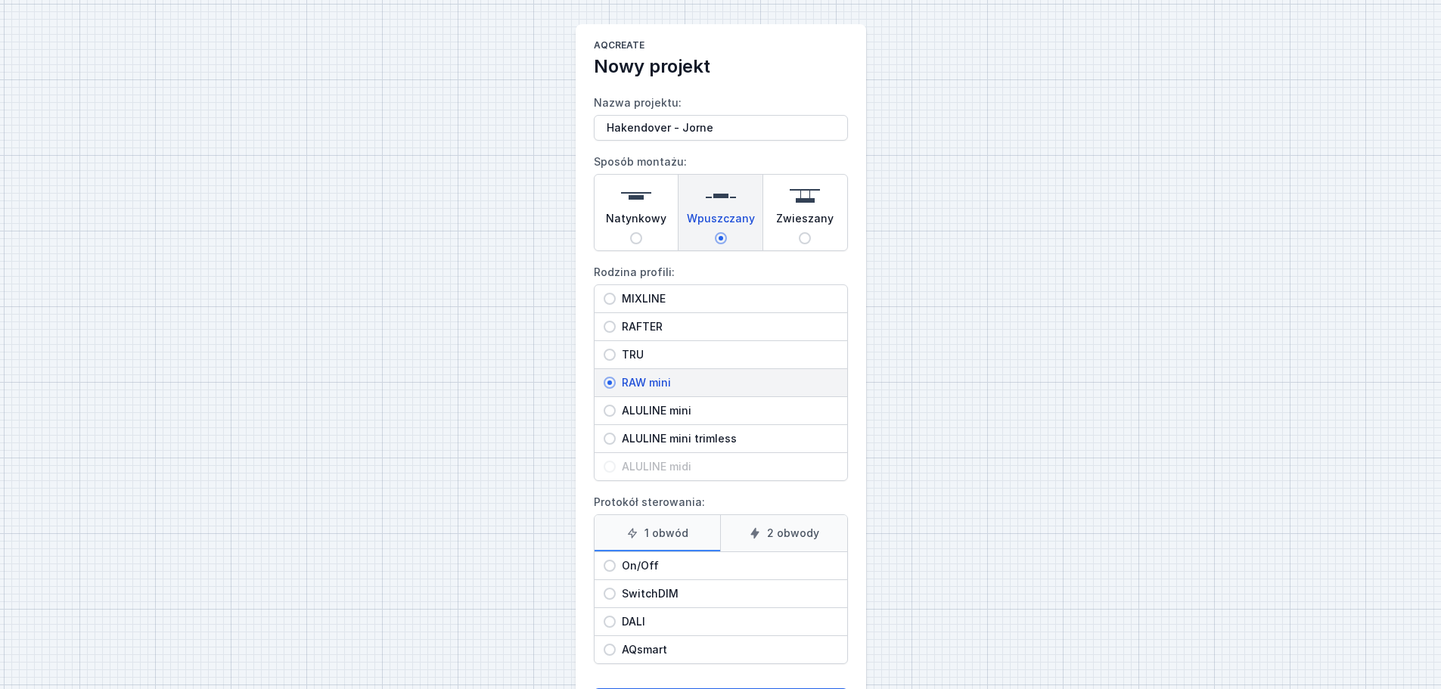
click at [609, 386] on input "RAW mini" at bounding box center [610, 383] width 12 height 12
click at [613, 408] on input "ALULINE mini" at bounding box center [610, 411] width 12 height 12
radio input "true"
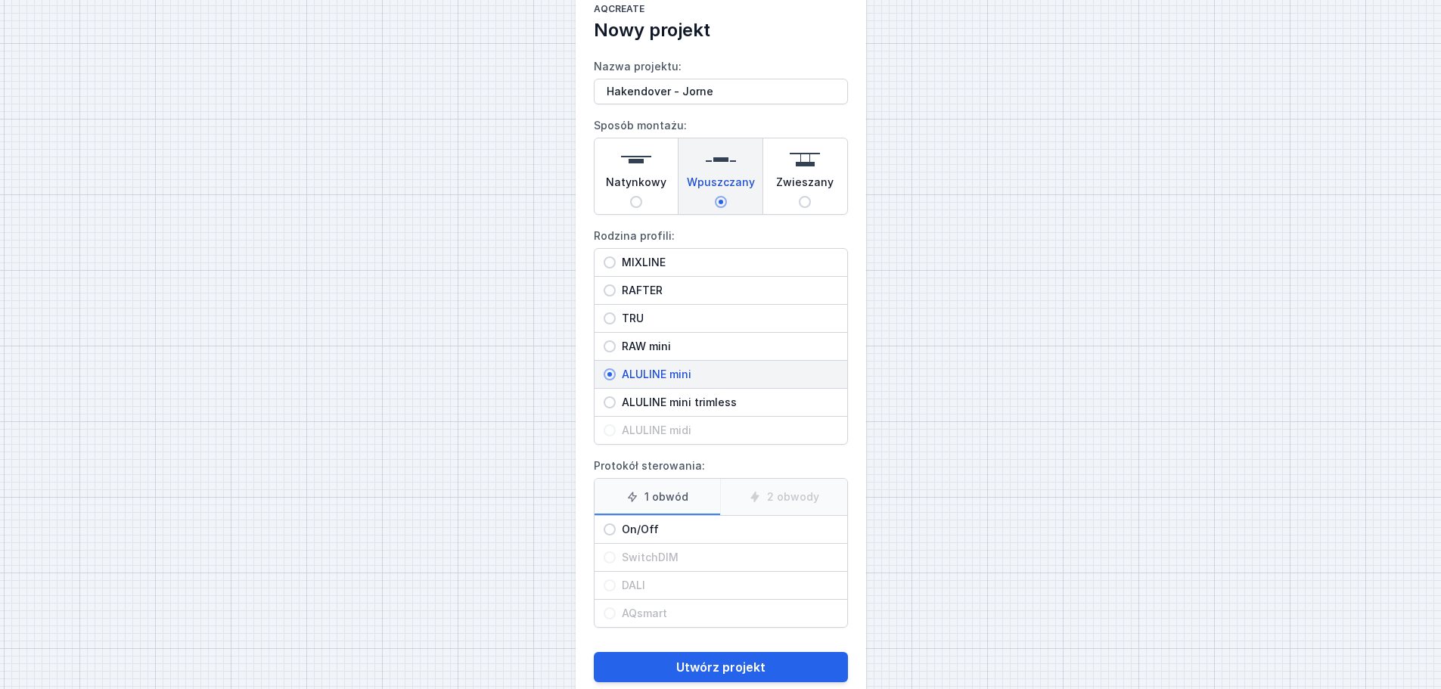
scroll to position [69, 0]
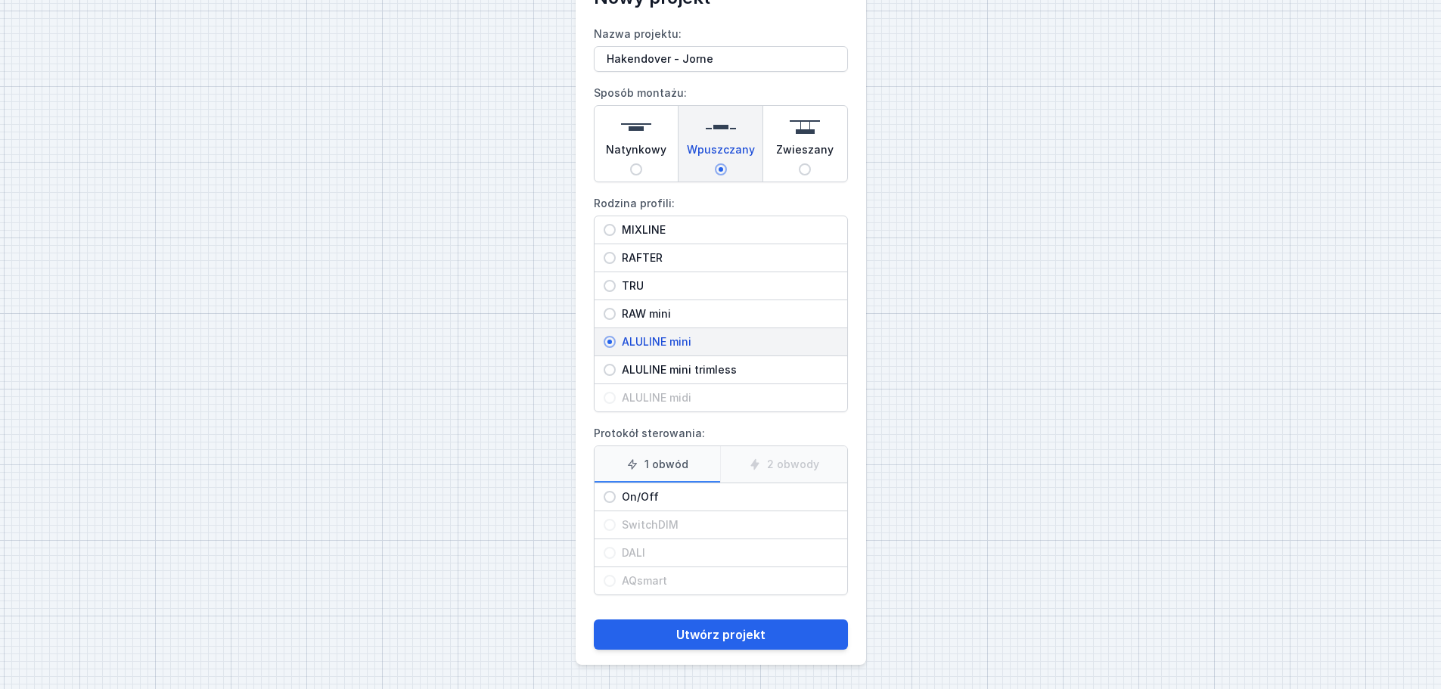
click at [610, 498] on input "On/Off" at bounding box center [610, 497] width 12 height 12
radio input "true"
drag, startPoint x: 725, startPoint y: 635, endPoint x: 716, endPoint y: 587, distance: 48.7
click at [725, 634] on button "Utwórz projekt" at bounding box center [721, 635] width 254 height 30
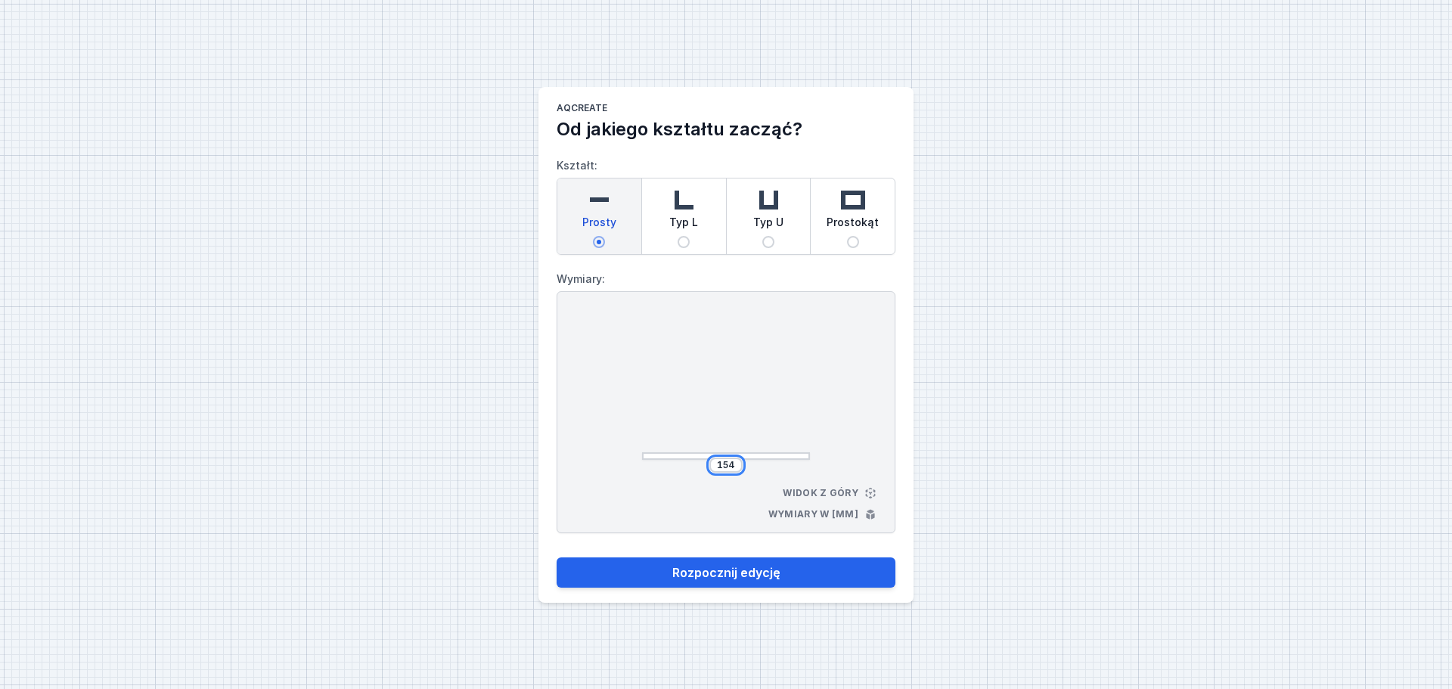
click at [737, 463] on input "154" at bounding box center [726, 465] width 24 height 12
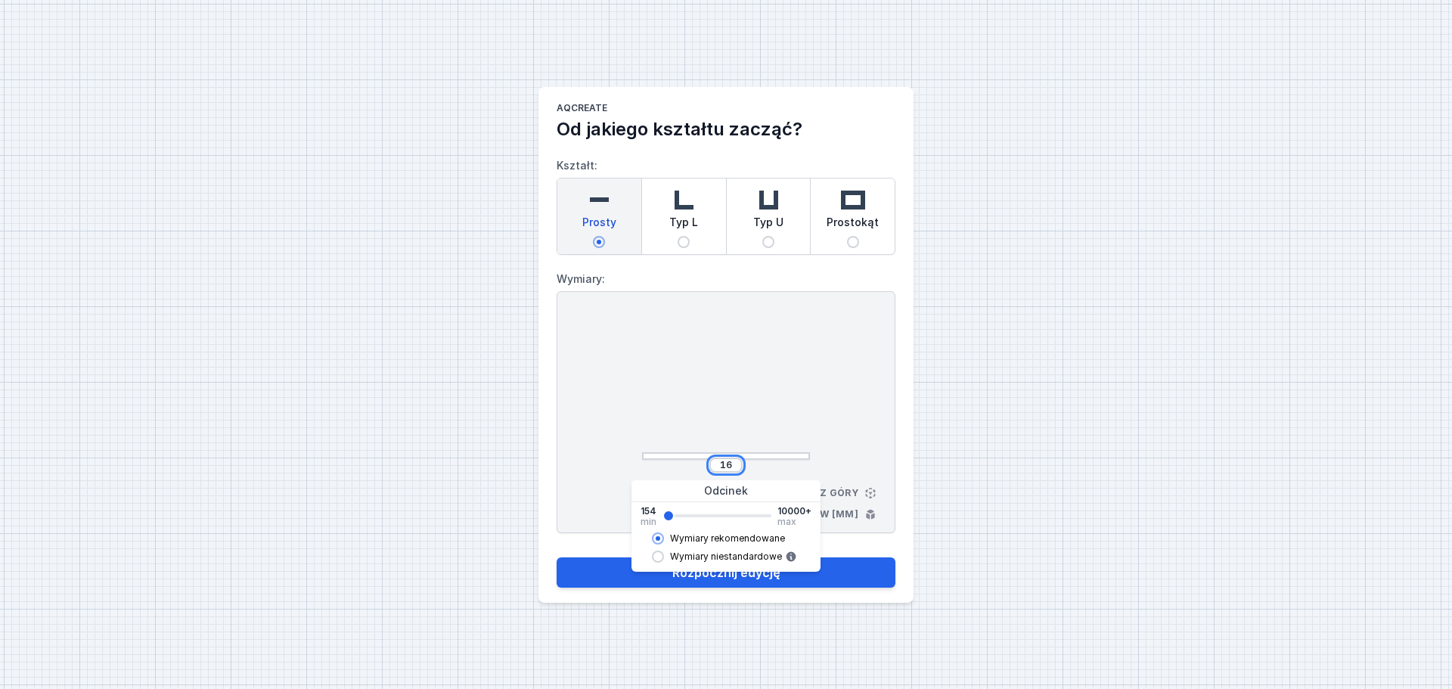
type input "1"
type input "614"
click at [803, 368] on div at bounding box center [726, 388] width 168 height 144
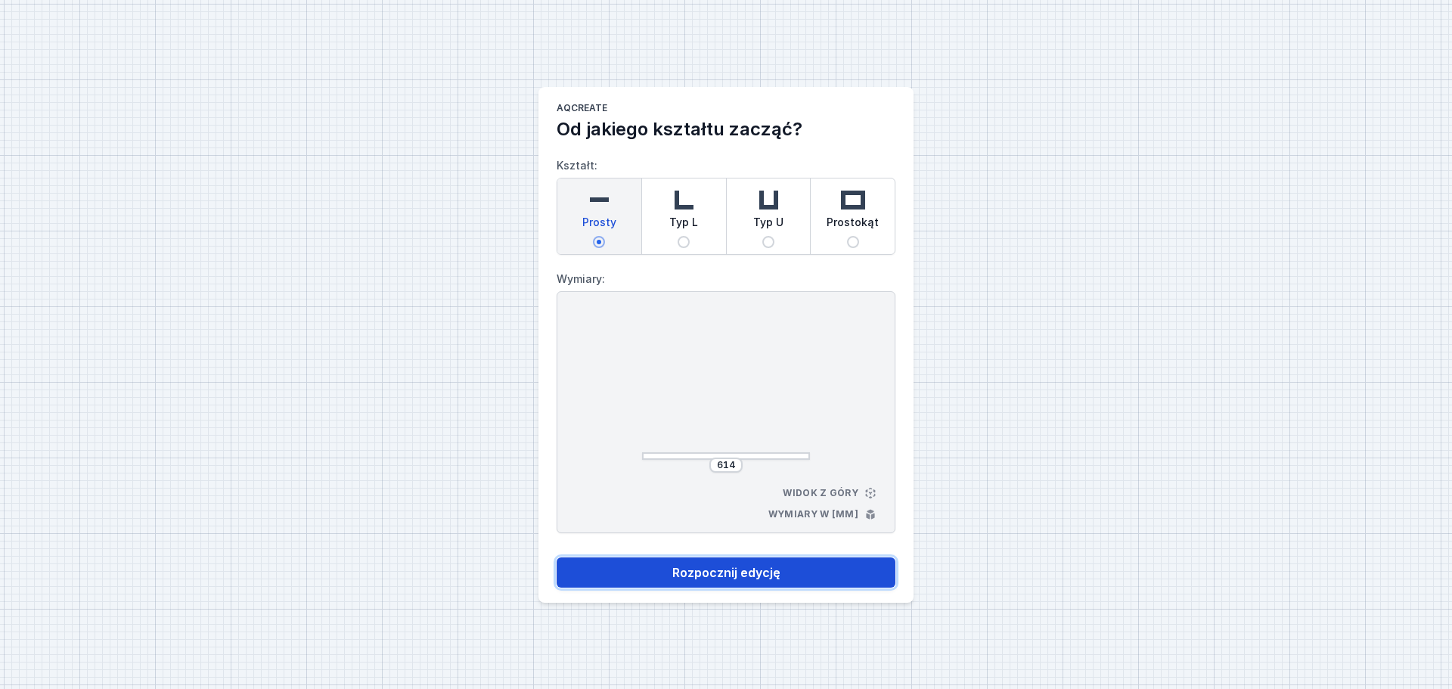
drag, startPoint x: 714, startPoint y: 574, endPoint x: 716, endPoint y: 565, distance: 9.2
click at [713, 574] on button "Rozpocznij edycję" at bounding box center [726, 573] width 339 height 30
select select "3000"
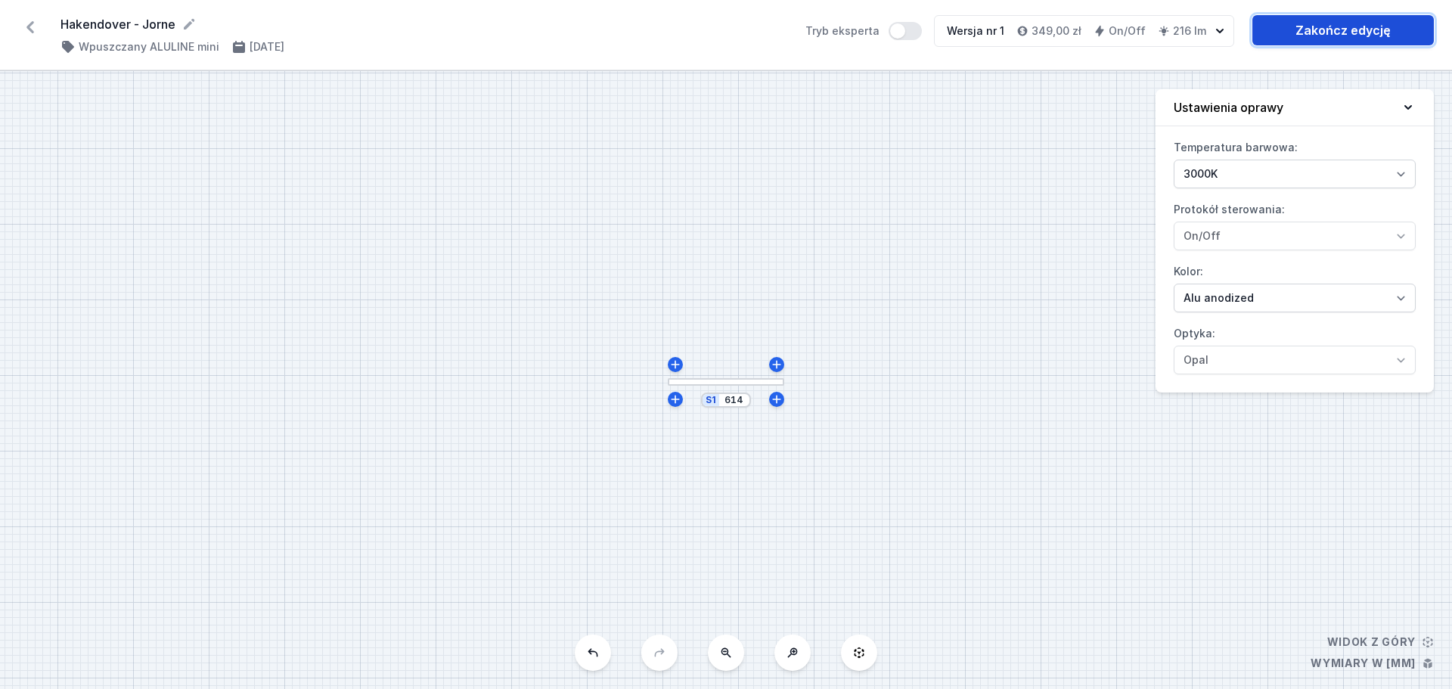
click at [1344, 27] on link "Zakończ edycję" at bounding box center [1344, 30] width 182 height 30
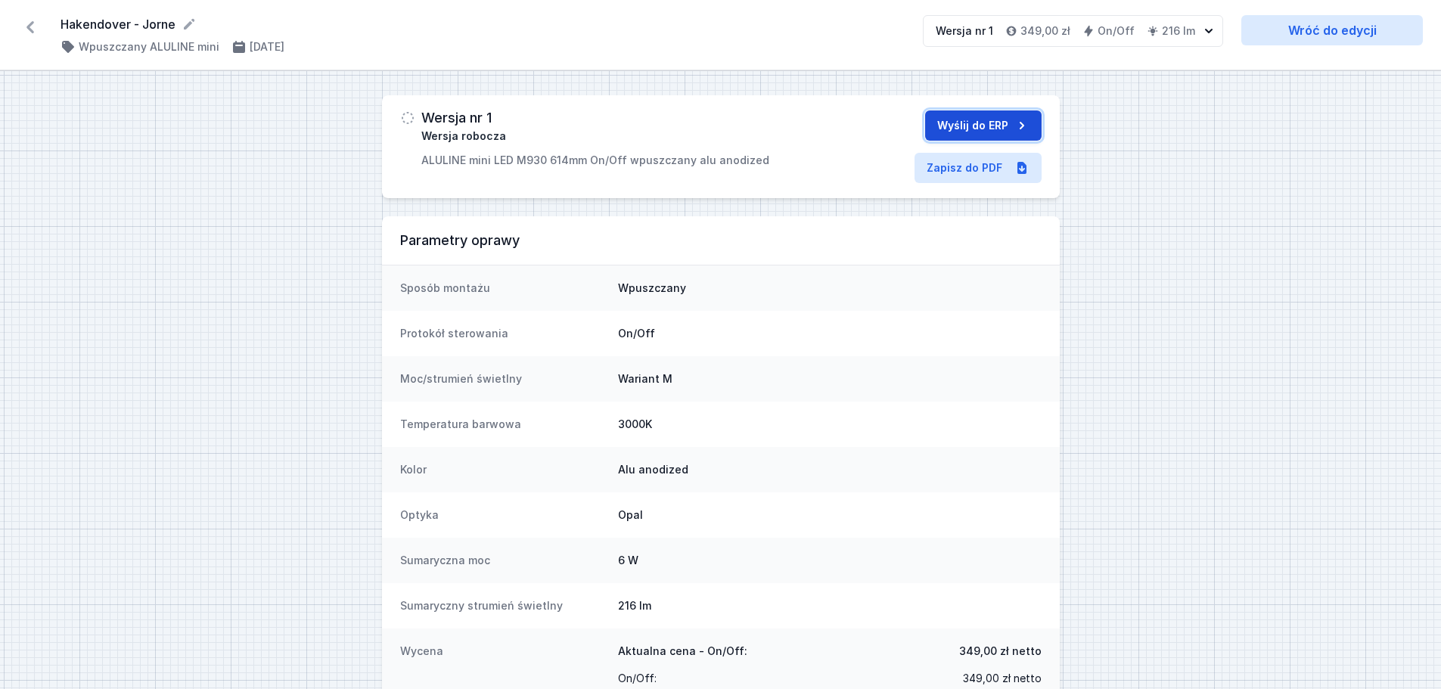
drag, startPoint x: 961, startPoint y: 123, endPoint x: 951, endPoint y: 121, distance: 10.0
click at [961, 122] on button "Wyślij do ERP" at bounding box center [983, 125] width 117 height 30
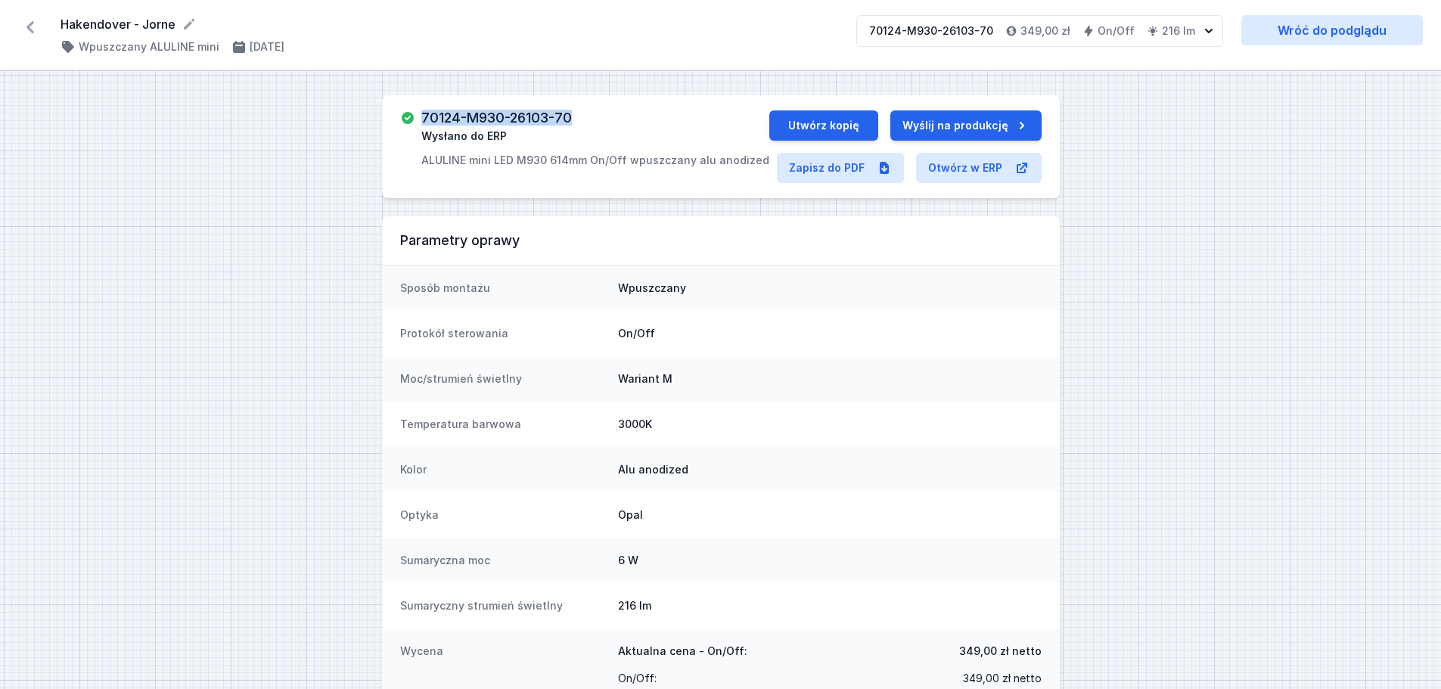
drag, startPoint x: 579, startPoint y: 117, endPoint x: 418, endPoint y: 116, distance: 161.9
click at [418, 116] on div "70124-M930-26103-70 Wysłano do ERP ALULINE mini LED M930 614mm On/Off wpuszczan…" at bounding box center [584, 138] width 369 height 57
copy h3 "70124-M930-26103-70"
drag, startPoint x: 60, startPoint y: 21, endPoint x: 182, endPoint y: 27, distance: 121.9
click at [182, 27] on div "Hakendover - Jorne ( 11850 /v 1 ) Wpuszczany ALULINE mini [DATE] 70124-M930-261…" at bounding box center [720, 35] width 1441 height 70
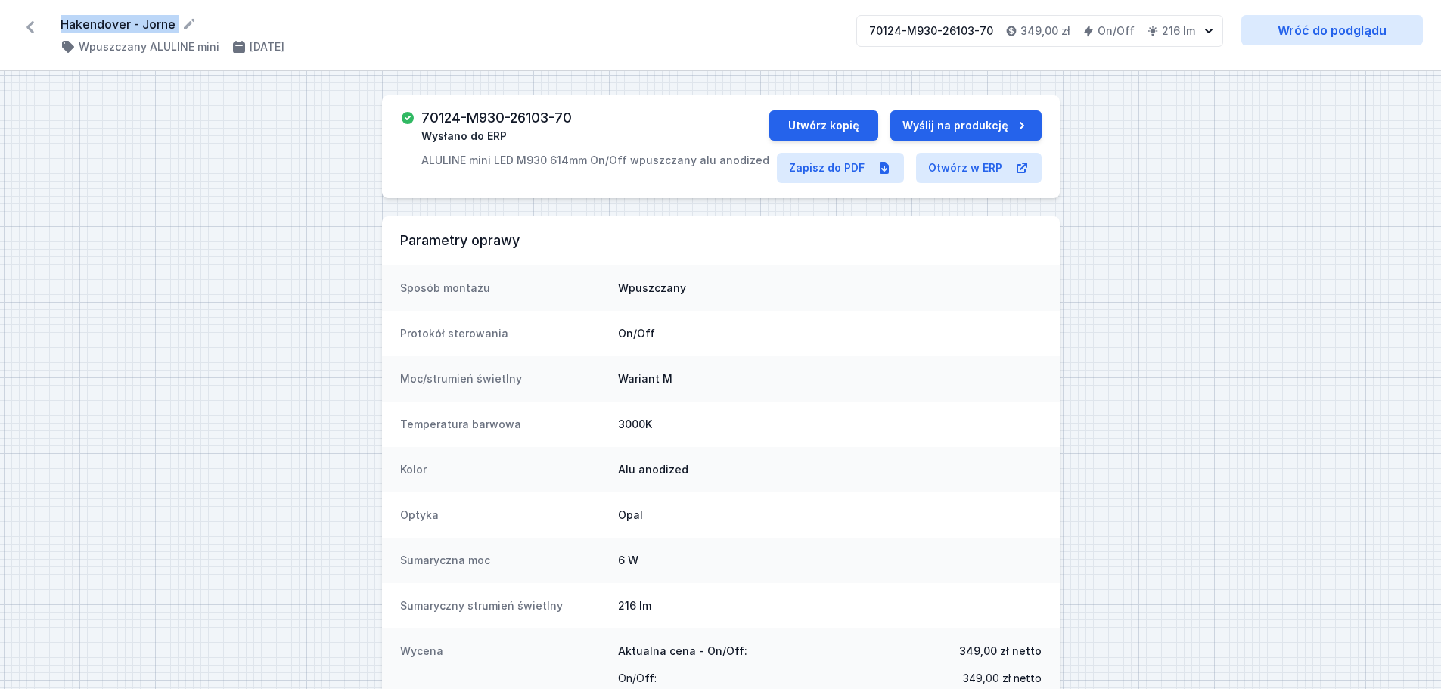
copy div "Hakendover - Jorne ( 11850 /v 1 )"
click at [29, 23] on icon at bounding box center [30, 27] width 24 height 24
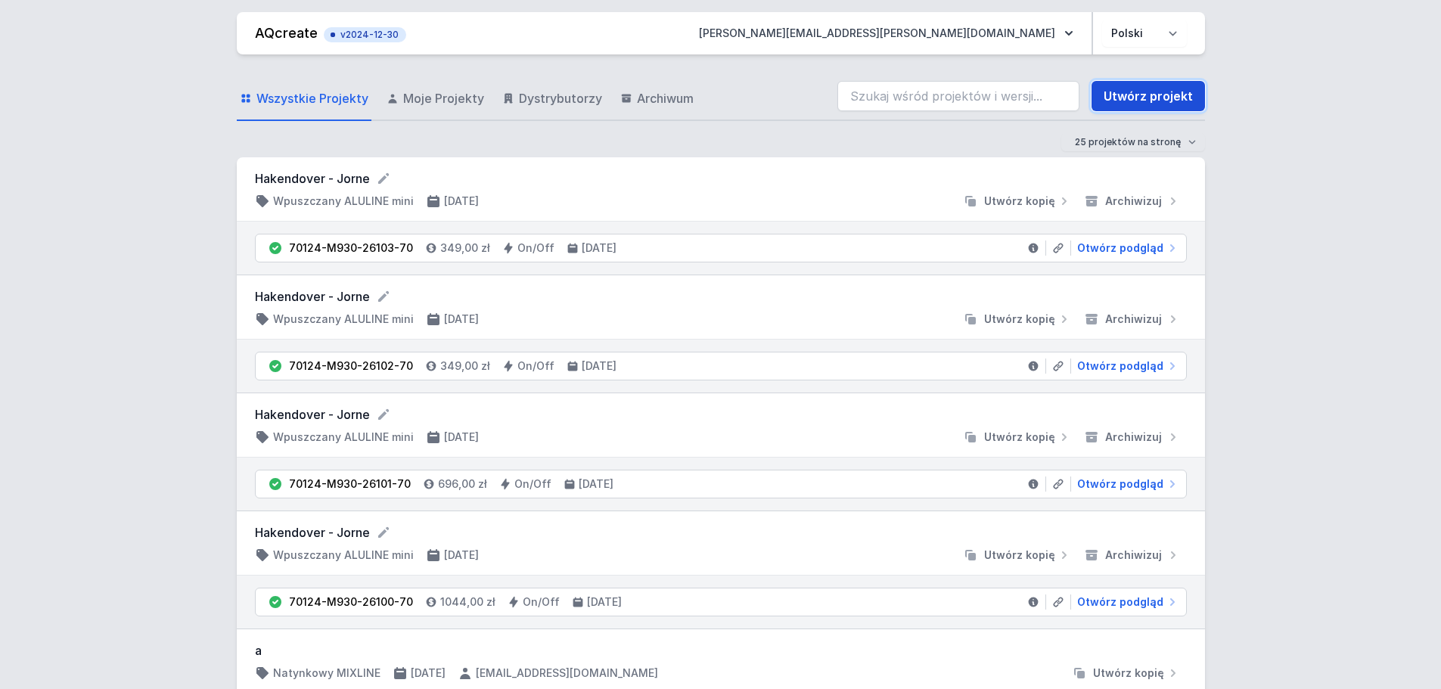
click at [1137, 95] on link "Utwórz projekt" at bounding box center [1148, 96] width 113 height 30
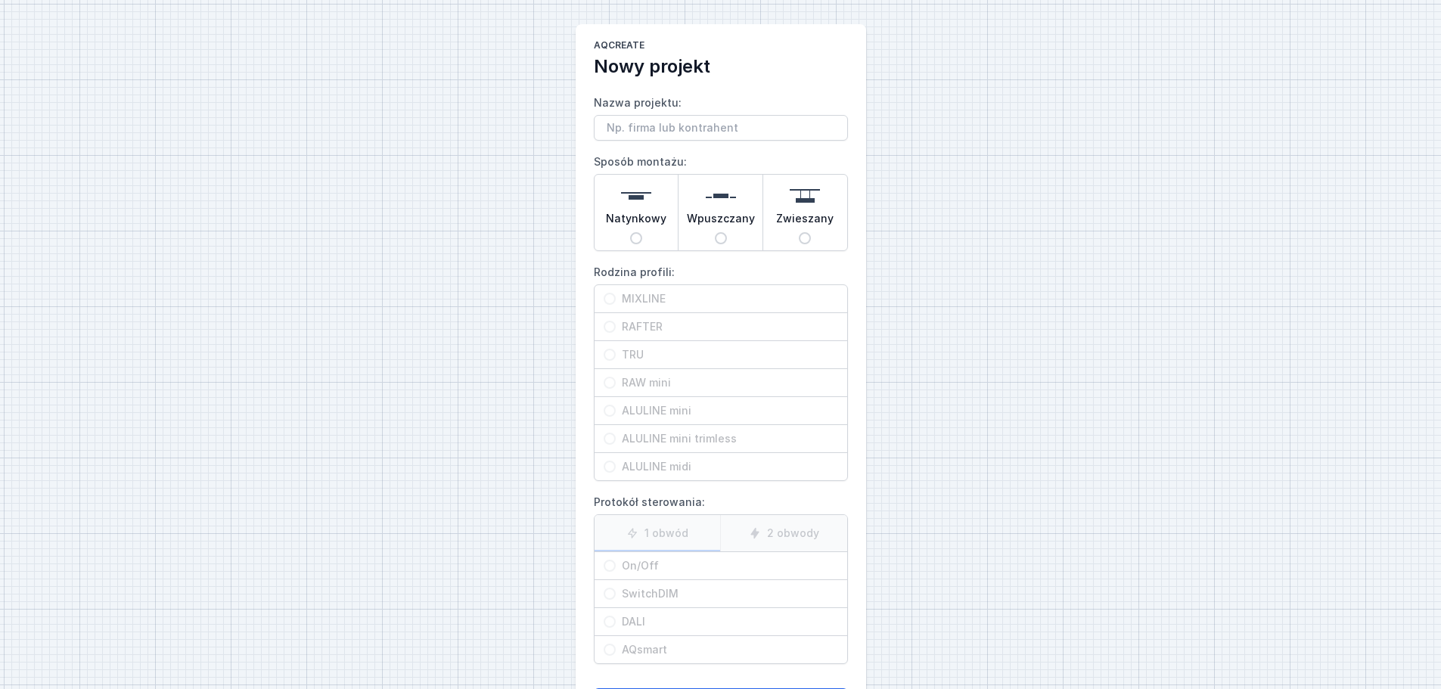
click at [635, 125] on input "Nazwa projektu:" at bounding box center [721, 128] width 254 height 26
type input "Hakendover - Jorne"
click at [722, 241] on input "Wpuszczany" at bounding box center [721, 238] width 12 height 12
radio input "true"
click at [607, 413] on input "ALULINE mini" at bounding box center [610, 411] width 12 height 12
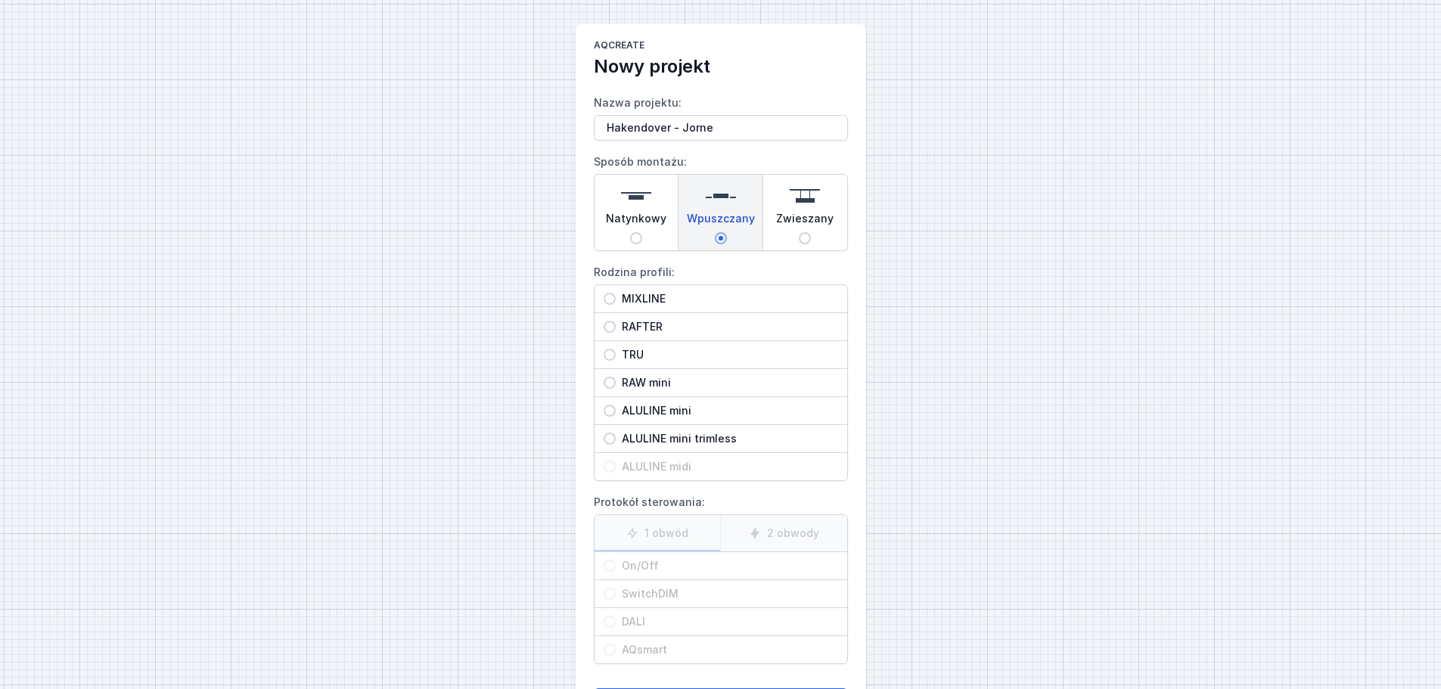
radio input "true"
click at [610, 567] on input "On/Off" at bounding box center [610, 566] width 12 height 12
radio input "true"
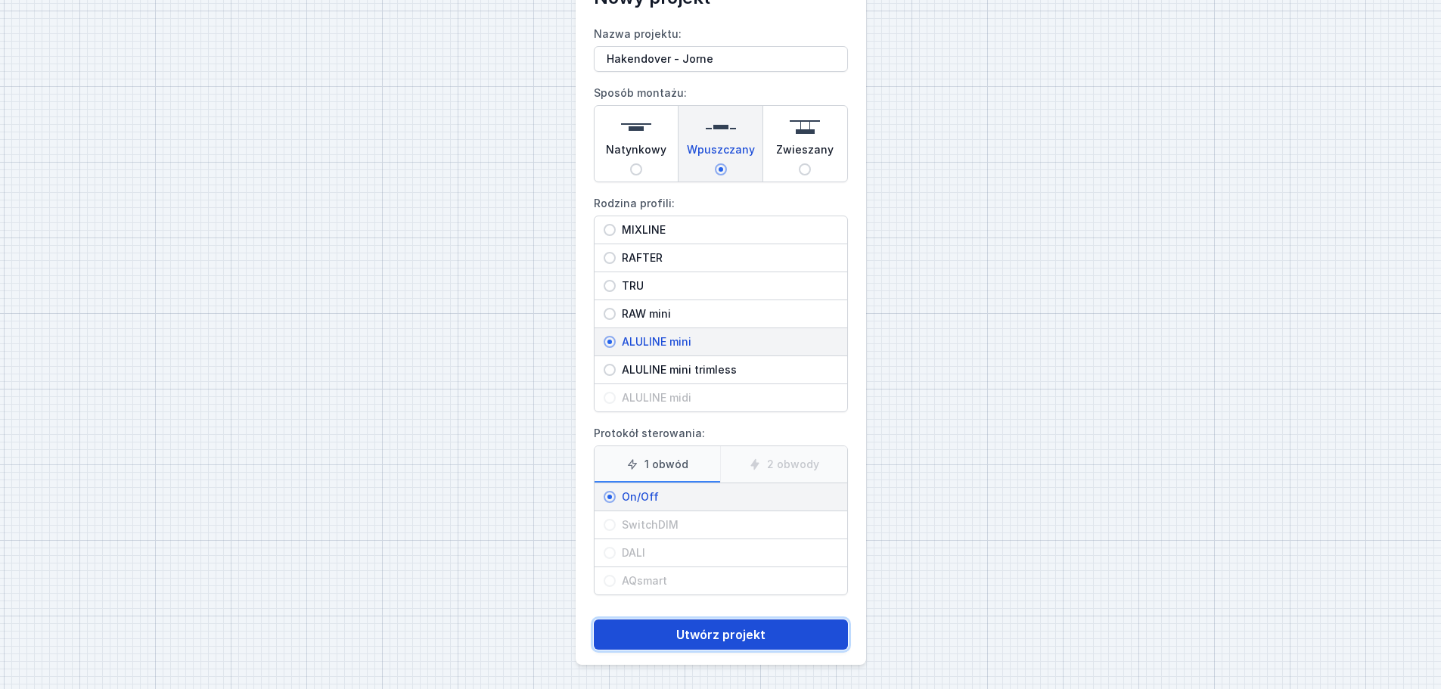
click at [681, 633] on button "Utwórz projekt" at bounding box center [721, 635] width 254 height 30
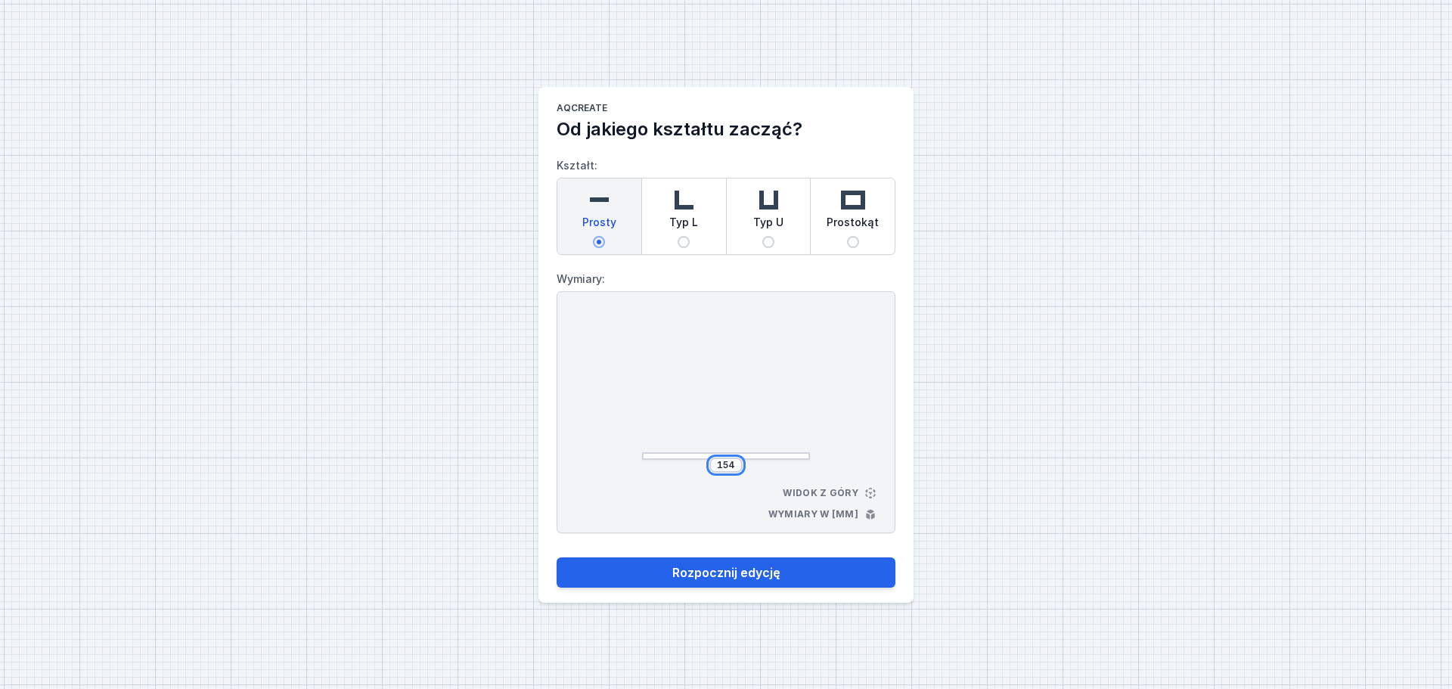
click at [735, 461] on input "154" at bounding box center [726, 465] width 24 height 12
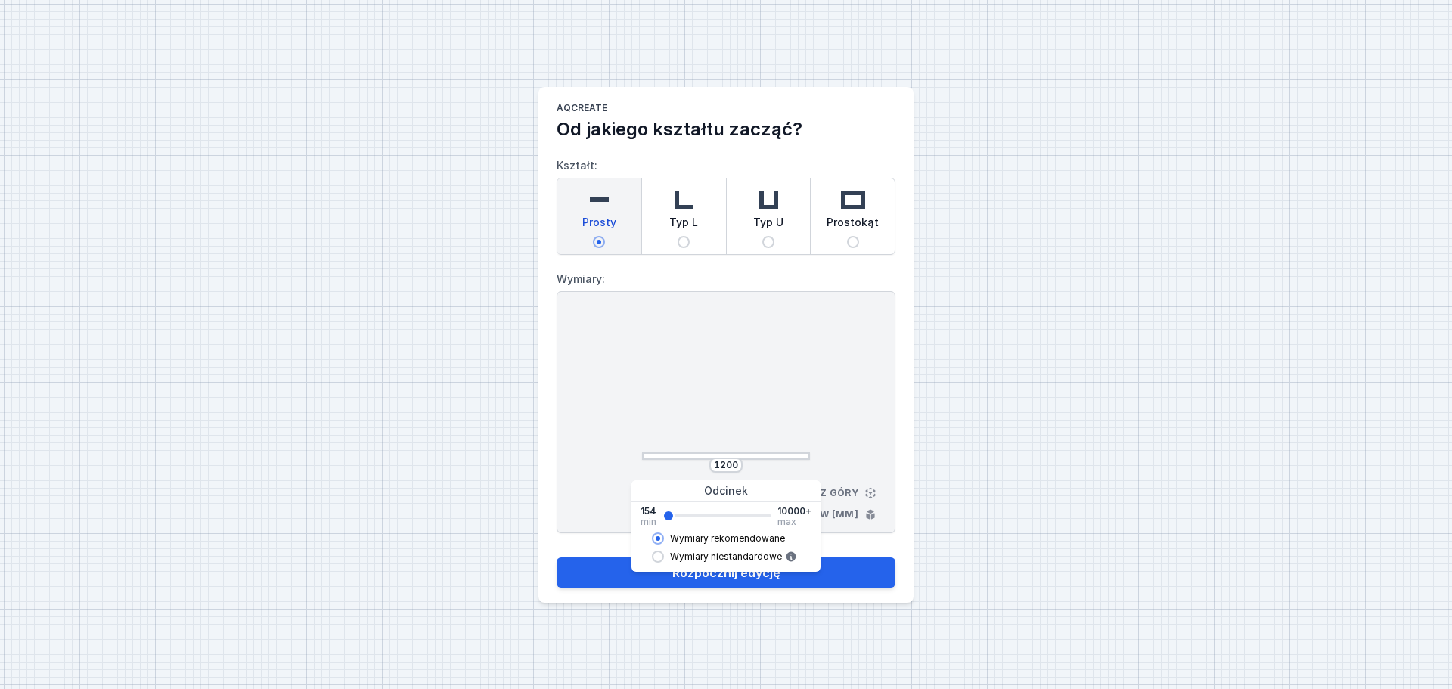
type input "1212"
click at [806, 405] on div at bounding box center [726, 388] width 168 height 144
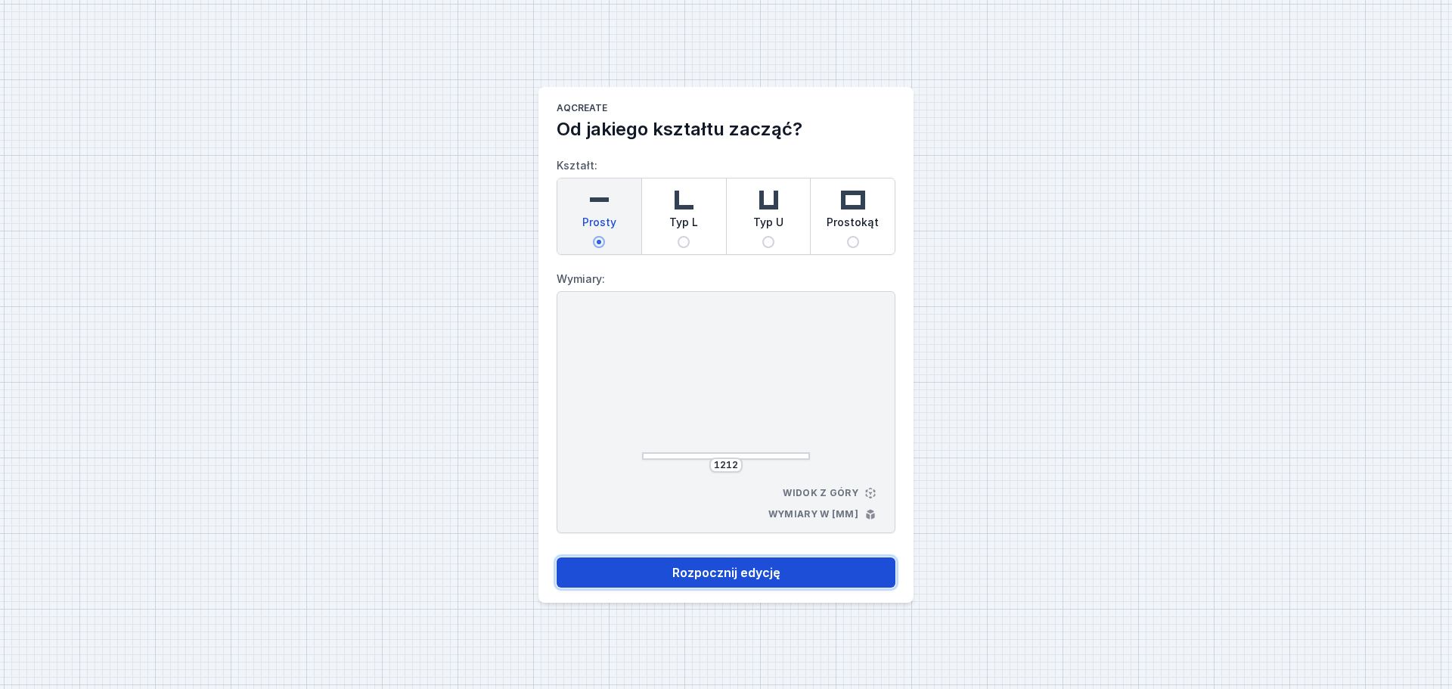
click at [716, 569] on button "Rozpocznij edycję" at bounding box center [726, 573] width 339 height 30
select select "3000"
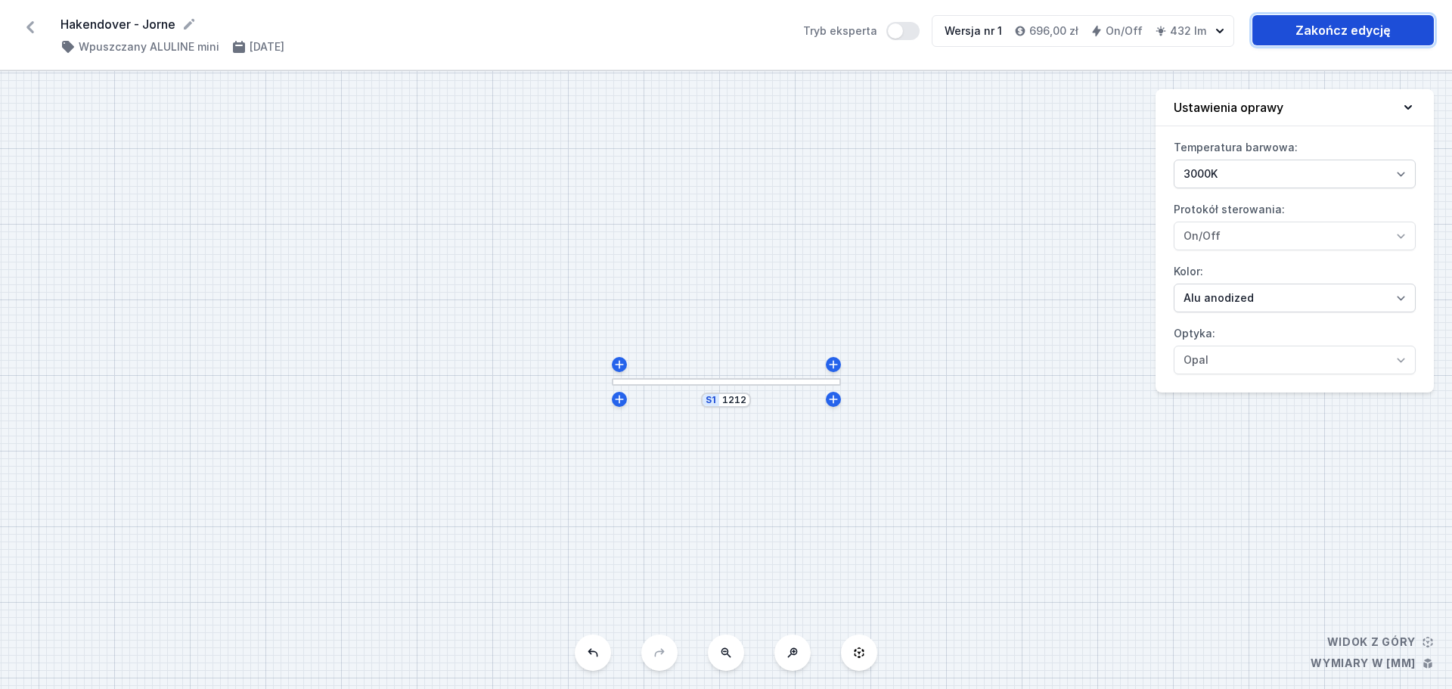
click at [1328, 32] on link "Zakończ edycję" at bounding box center [1344, 30] width 182 height 30
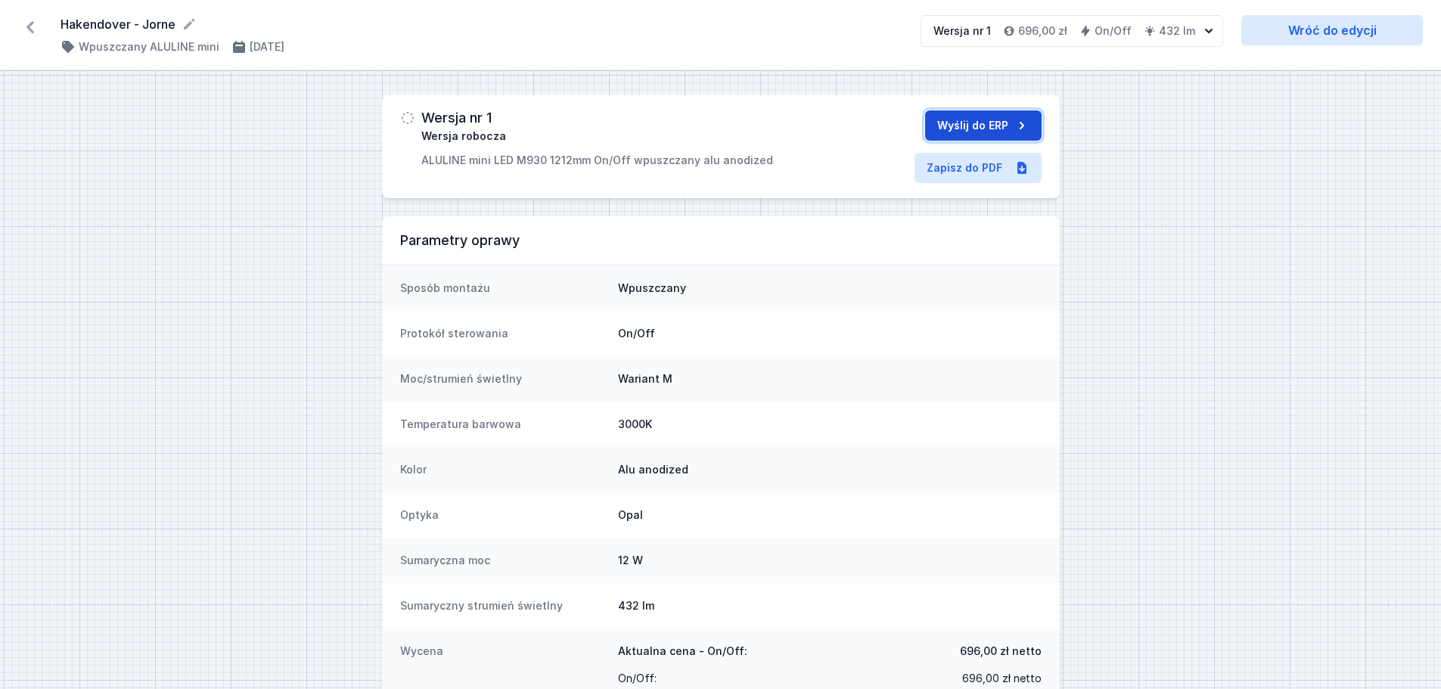
click at [993, 120] on button "Wyślij do ERP" at bounding box center [983, 125] width 117 height 30
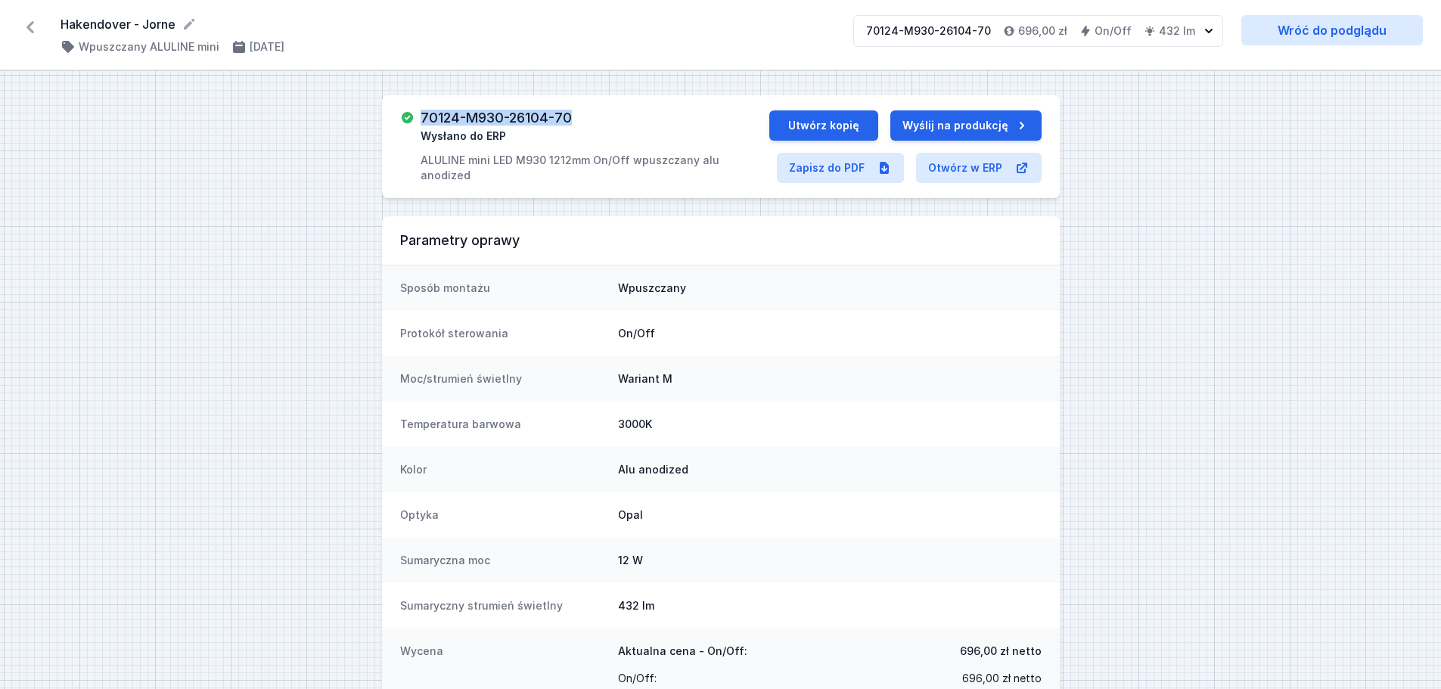
drag, startPoint x: 576, startPoint y: 116, endPoint x: 418, endPoint y: 120, distance: 158.2
click at [418, 120] on div "70124-M930-26104-70 Wysłano do ERP ALULINE mini LED M930 1212mm On/Off wpuszcza…" at bounding box center [584, 146] width 369 height 73
copy h3 "70124-M930-26104-70"
